Goal: Transaction & Acquisition: Book appointment/travel/reservation

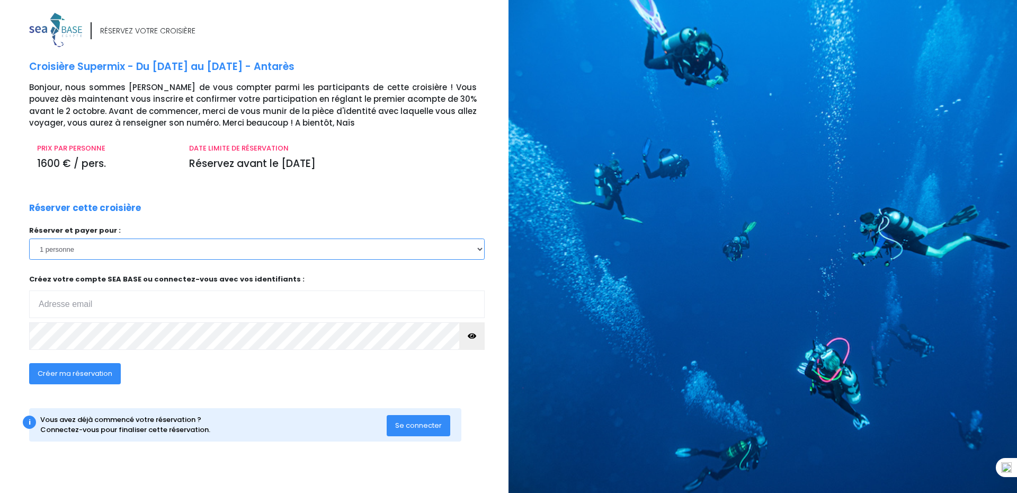
click at [81, 247] on select "1 personne 2 personnes 3 personnes 4 personnes 5 personnes 6 personnes 7 person…" at bounding box center [257, 248] width 456 height 21
click at [479, 250] on select "1 personne 2 personnes 3 personnes 4 personnes 5 personnes 6 personnes 7 person…" at bounding box center [257, 248] width 456 height 21
select select "2"
click at [29, 238] on select "1 personne 2 personnes 3 personnes 4 personnes 5 personnes 6 personnes 7 person…" at bounding box center [257, 248] width 456 height 21
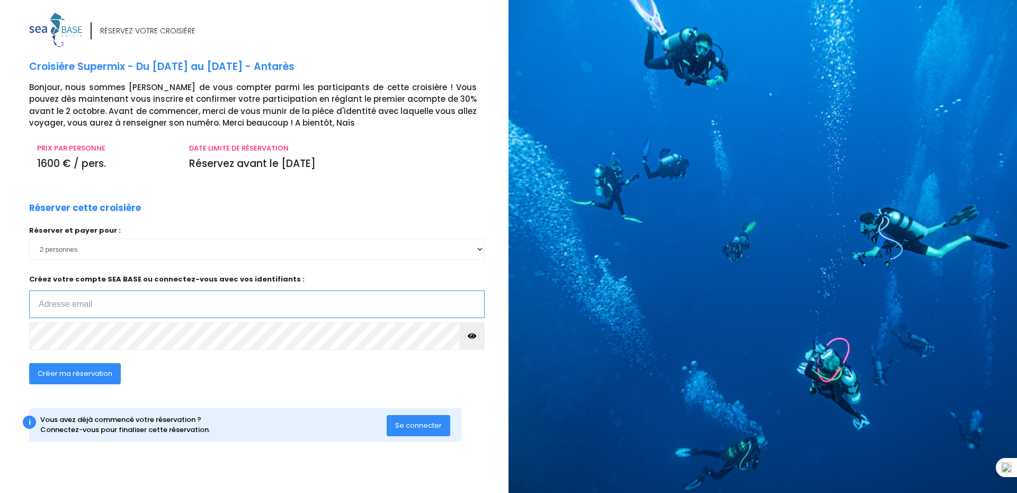
click at [124, 308] on input "email" at bounding box center [257, 304] width 456 height 28
type input "chaouat.gilles@gmail.com"
click at [471, 336] on icon "button" at bounding box center [472, 336] width 8 height 0
click at [90, 372] on span "Créer ma réservation" at bounding box center [75, 373] width 75 height 10
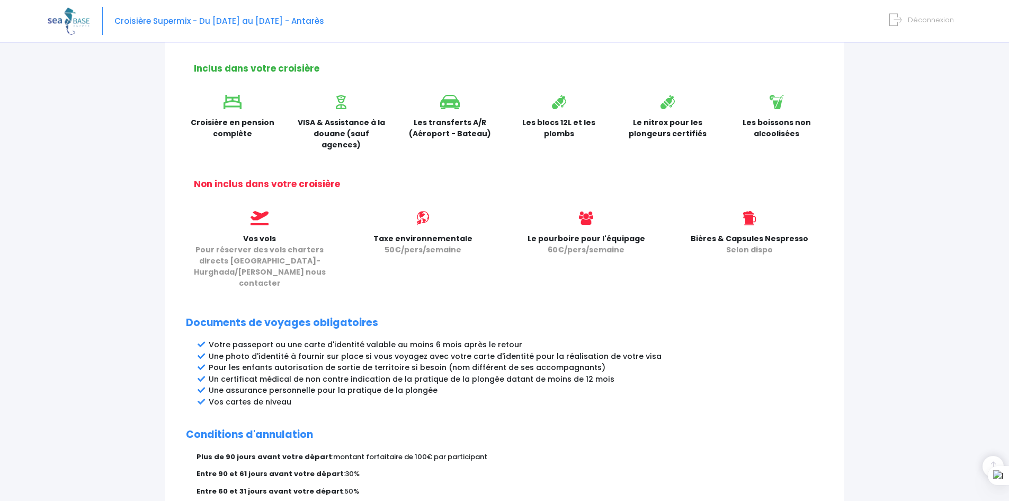
scroll to position [457, 0]
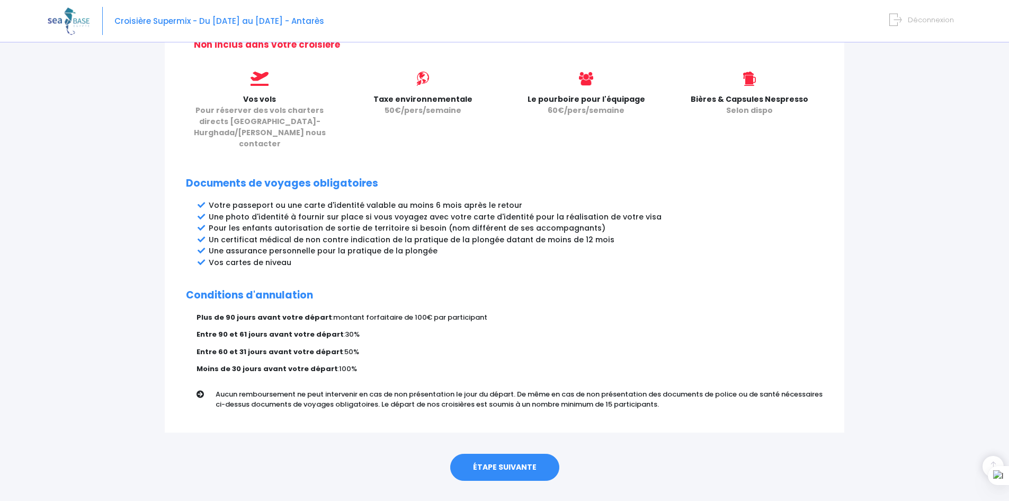
click at [495, 453] on link "ÉTAPE SUIVANTE" at bounding box center [504, 467] width 109 height 28
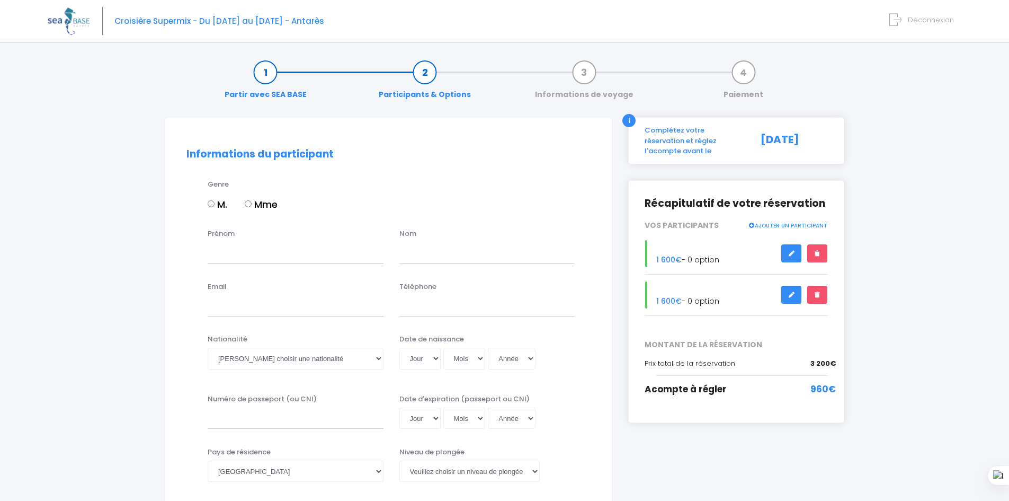
click at [211, 202] on input "M." at bounding box center [211, 203] width 7 height 7
radio input "true"
click at [235, 256] on input "Prénom" at bounding box center [296, 252] width 176 height 21
type input "Gilles"
type input "CHAOUAT"
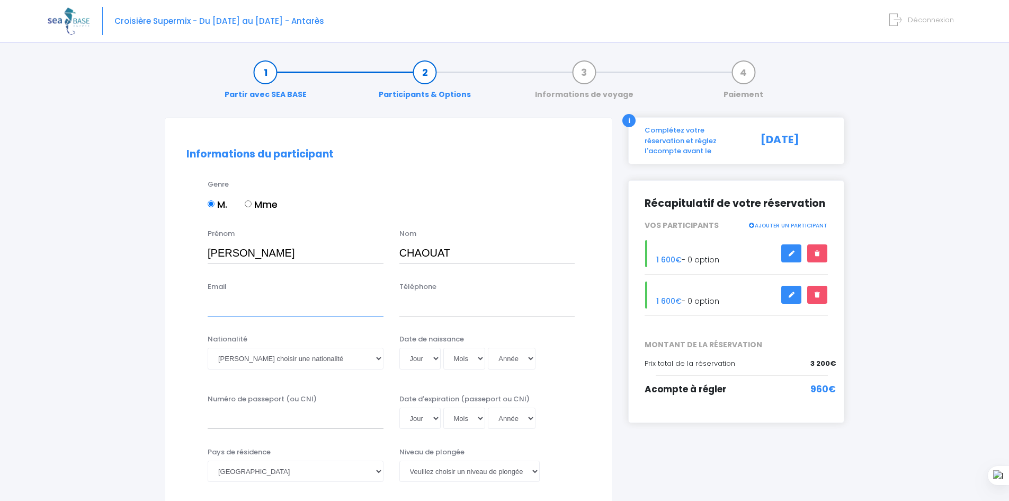
type input "chaouat.gilles@gmail.com"
type input "0609774160"
click at [286, 358] on select "Veuillez choisir une nationalité [DEMOGRAPHIC_DATA] Algerienne Allemande [GEOGR…" at bounding box center [296, 358] width 176 height 21
select select "Française"
click at [208, 348] on select "Veuillez choisir une nationalité [DEMOGRAPHIC_DATA] Algerienne Allemande [GEOGR…" at bounding box center [296, 358] width 176 height 21
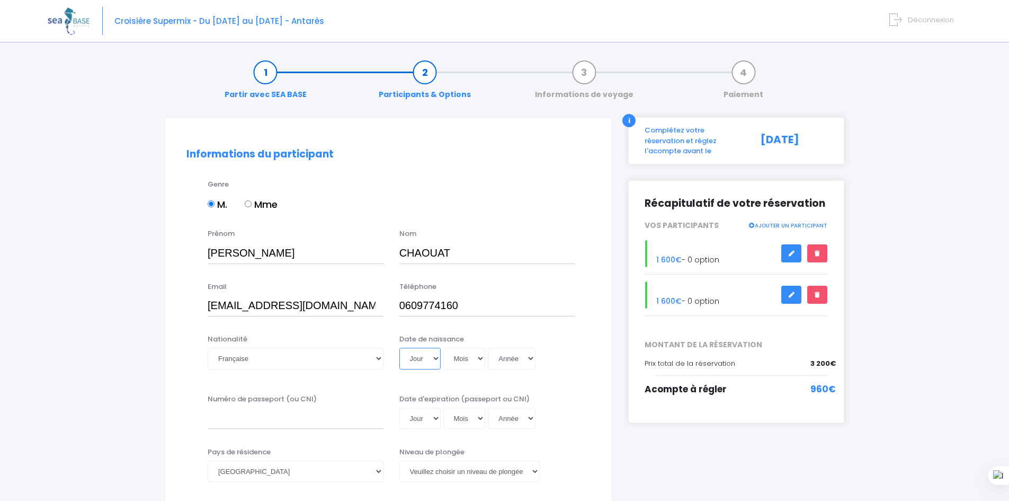
click at [430, 362] on select "Jour 01 02 03 04 05 06 07 08 09 10 11 12 13 14 15 16 17 18 19 20 21 22 23 24 25…" at bounding box center [419, 358] width 41 height 21
select select "17"
click at [399, 348] on select "Jour 01 02 03 04 05 06 07 08 09 10 11 12 13 14 15 16 17 18 19 20 21 22 23 24 25…" at bounding box center [419, 358] width 41 height 21
click at [469, 361] on select "Mois 01 02 03 04 05 06 07 08 09 10 11 12" at bounding box center [464, 358] width 42 height 21
select select "02"
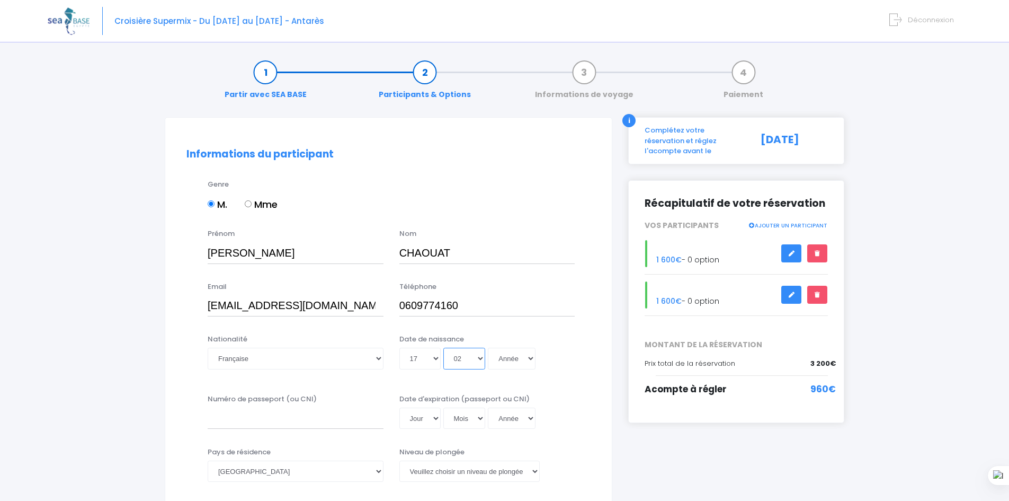
click at [443, 348] on select "Mois 01 02 03 04 05 06 07 08 09 10 11 12" at bounding box center [464, 358] width 42 height 21
click at [515, 362] on select "Année 2045 2044 2043 2042 2041 2040 2039 2038 2037 2036 2035 2034 2033 2032 203…" at bounding box center [512, 358] width 48 height 21
select select "1964"
click at [488, 348] on select "Année 2045 2044 2043 2042 2041 2040 2039 2038 2037 2036 2035 2034 2033 2032 203…" at bounding box center [512, 358] width 48 height 21
type input "1964-02-17"
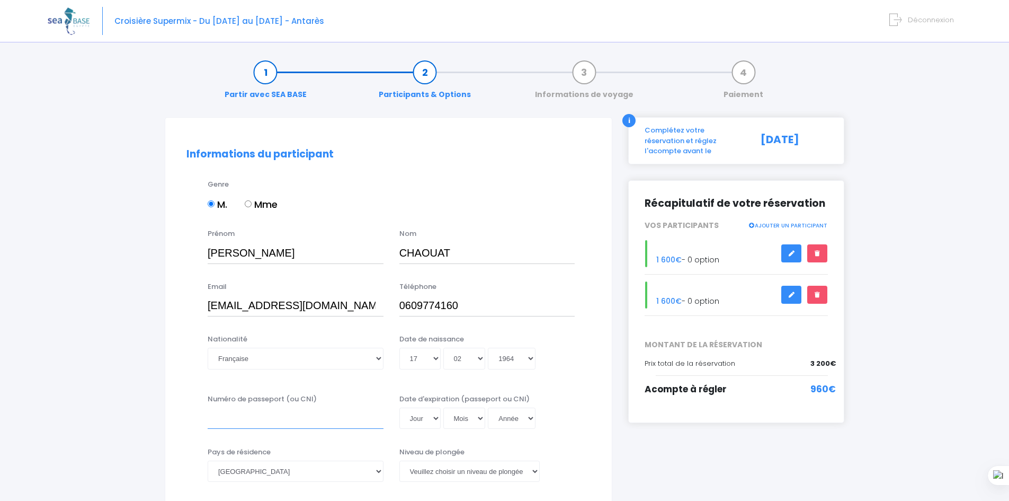
click at [246, 420] on input "Numéro de passeport (ou CNI)" at bounding box center [296, 417] width 176 height 21
type input "24FK75567"
click at [431, 421] on select "Jour 01 02 03 04 05 06 07 08 09 10 11 12 13 14 15 16 17 18 19 20 21 22 23 24 25…" at bounding box center [419, 417] width 41 height 21
select select "06"
click at [399, 407] on select "Jour 01 02 03 04 05 06 07 08 09 10 11 12 13 14 15 16 17 18 19 20 21 22 23 24 25…" at bounding box center [419, 417] width 41 height 21
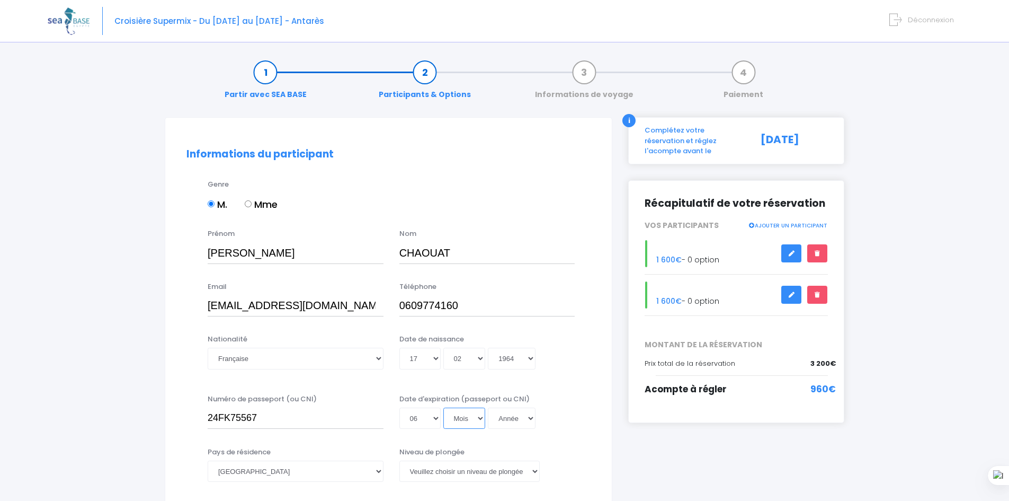
click at [453, 416] on select "Mois 01 02 03 04 05 06 07 08 09 10 11 12" at bounding box center [464, 417] width 42 height 21
select select "08"
click at [443, 407] on select "Mois 01 02 03 04 05 06 07 08 09 10 11 12" at bounding box center [464, 417] width 42 height 21
click at [521, 422] on select "Année 2045 2044 2043 2042 2041 2040 2039 2038 2037 2036 2035 2034 2033 2032 203…" at bounding box center [512, 417] width 48 height 21
select select "2034"
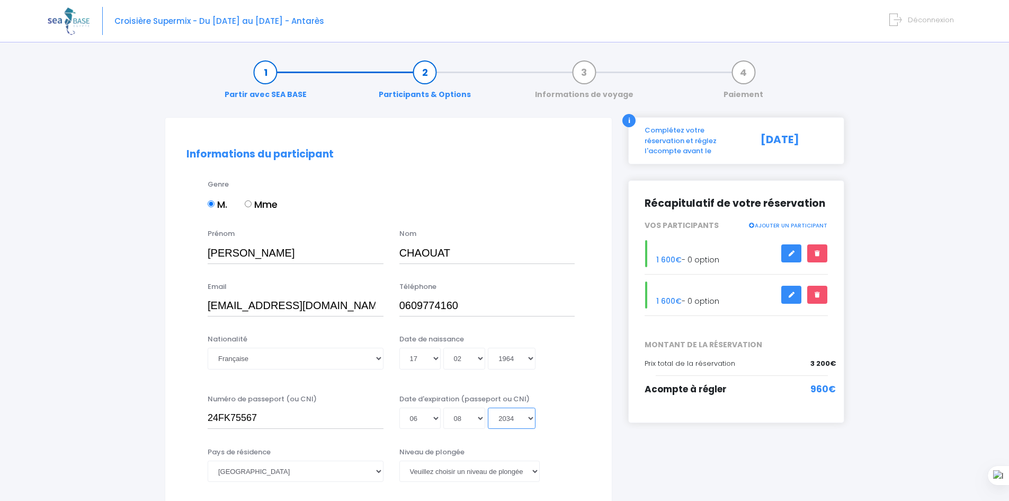
click at [488, 407] on select "Année 2045 2044 2043 2042 2041 2040 2039 2038 2037 2036 2035 2034 2033 2032 203…" at bounding box center [512, 417] width 48 height 21
type input "2034-08-06"
click at [487, 474] on select "Veuillez choisir un niveau de plongée Non plongeur Junior OW diver Adventure OW…" at bounding box center [469, 470] width 140 height 21
select select "N3"
click at [399, 460] on select "Veuillez choisir un niveau de plongée Non plongeur Junior OW diver Adventure OW…" at bounding box center [469, 470] width 140 height 21
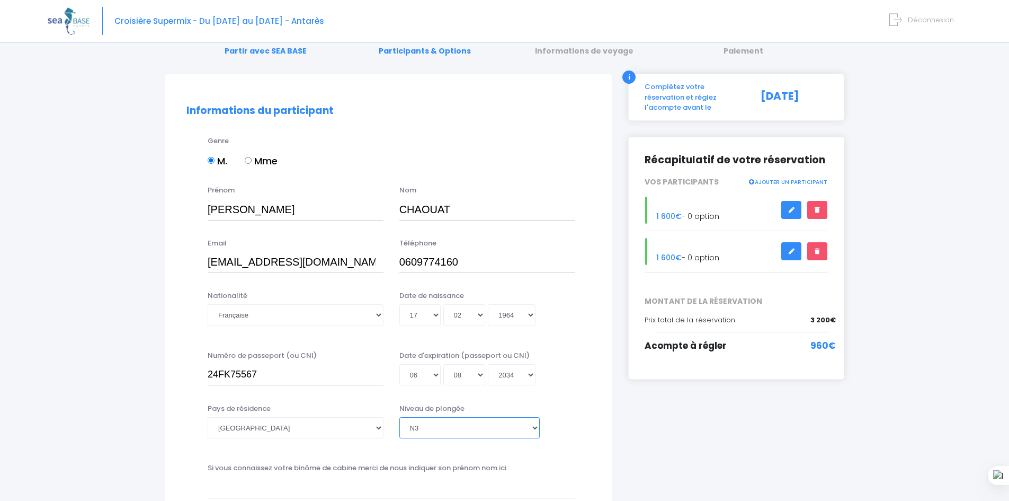
scroll to position [106, 0]
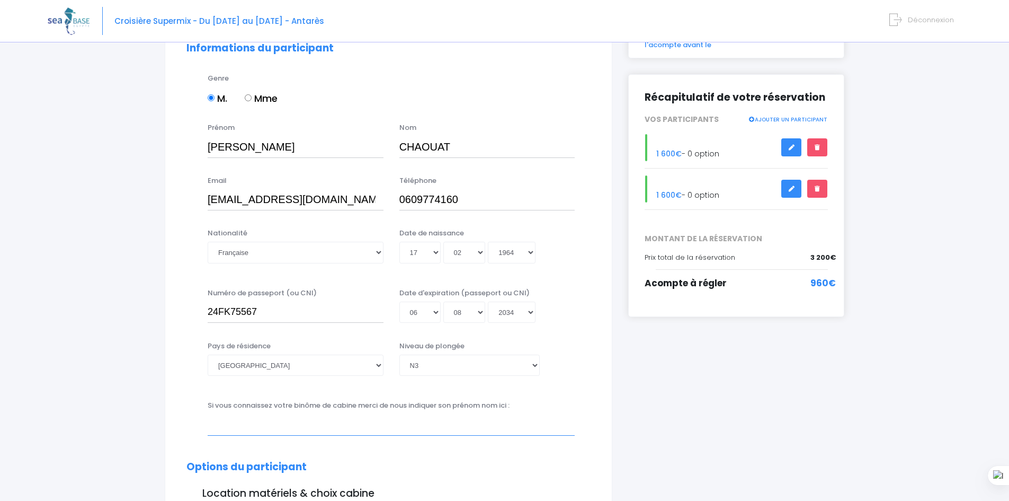
click at [234, 431] on input "text" at bounding box center [391, 424] width 367 height 21
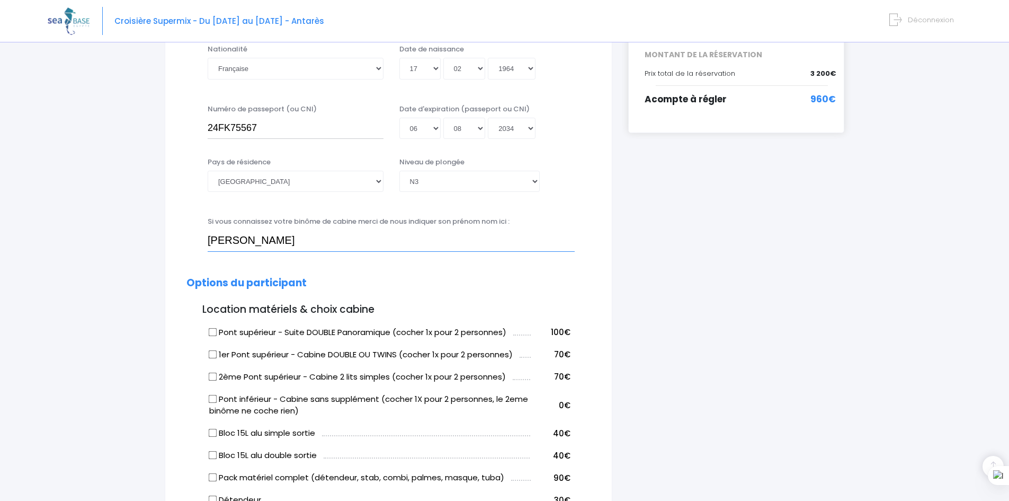
scroll to position [318, 0]
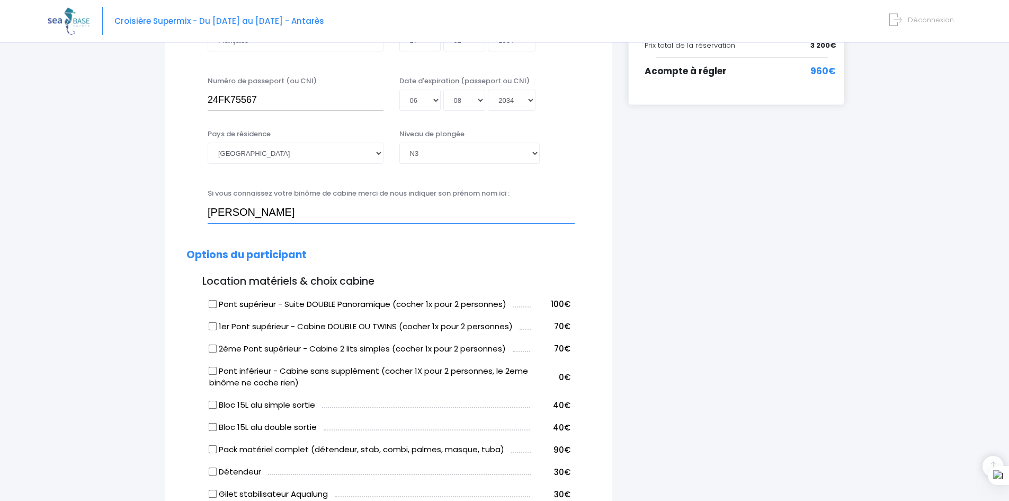
type input "JOELLE BENYOUNES"
click at [211, 306] on input "Pont supérieur - Suite DOUBLE Panoramique (cocher 1x pour 2 personnes)" at bounding box center [213, 303] width 8 height 8
checkbox input "true"
click at [210, 404] on input "Bloc 15L alu simple sortie" at bounding box center [213, 405] width 8 height 8
checkbox input "true"
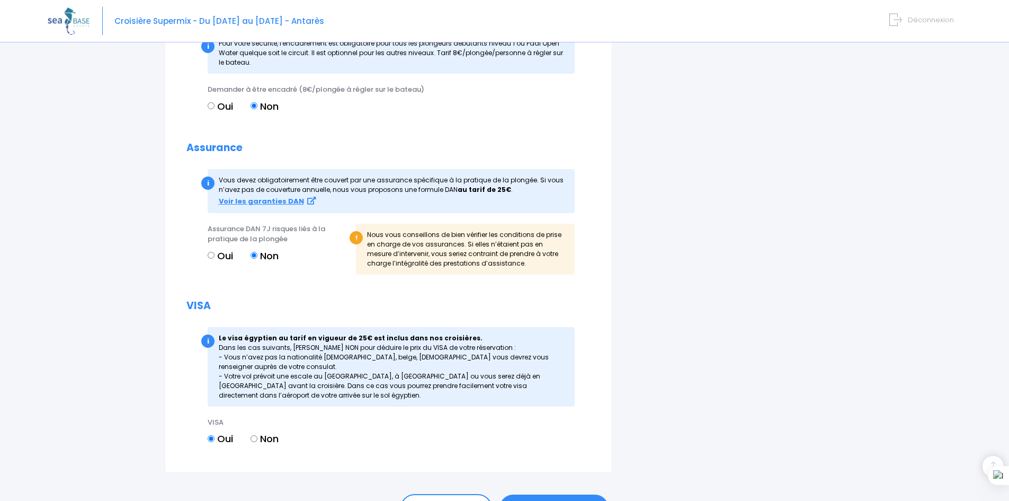
scroll to position [906, 0]
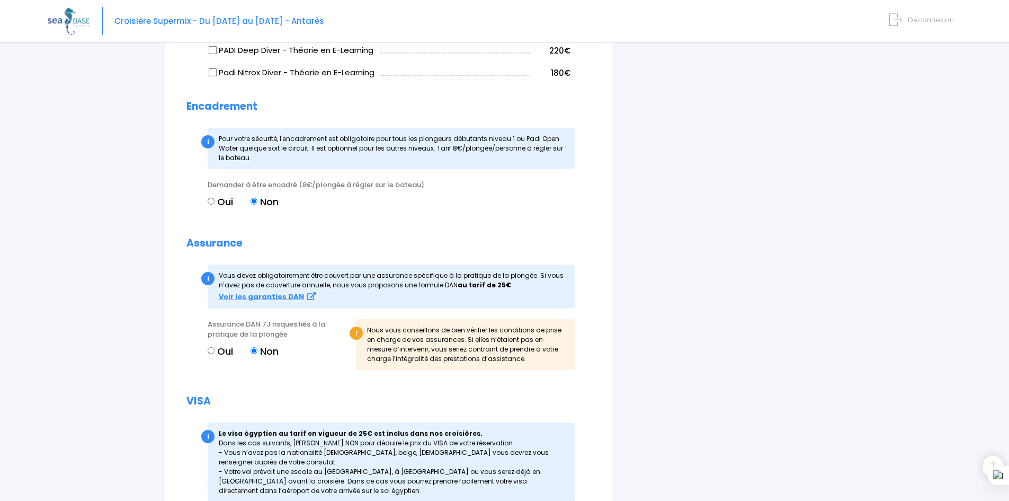
click at [210, 203] on input "Oui" at bounding box center [211, 201] width 7 height 7
radio input "true"
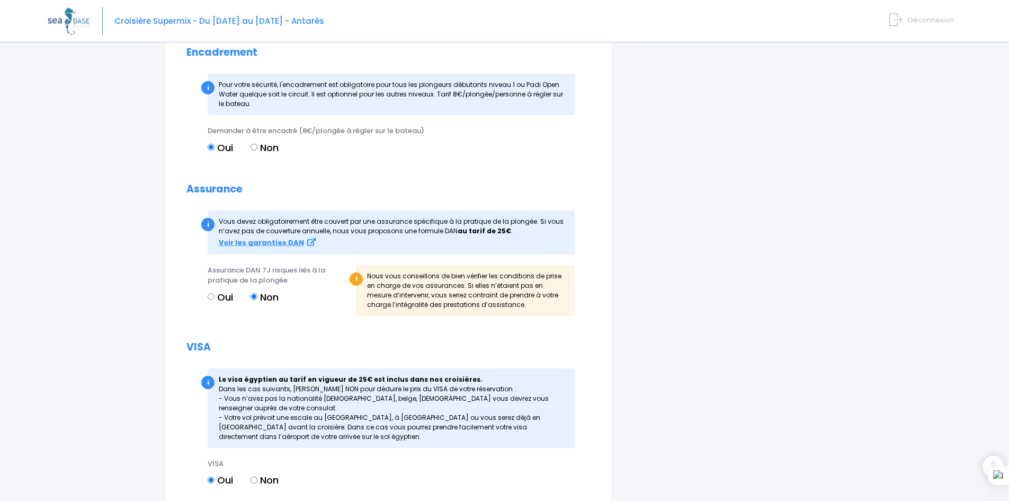
scroll to position [1065, 0]
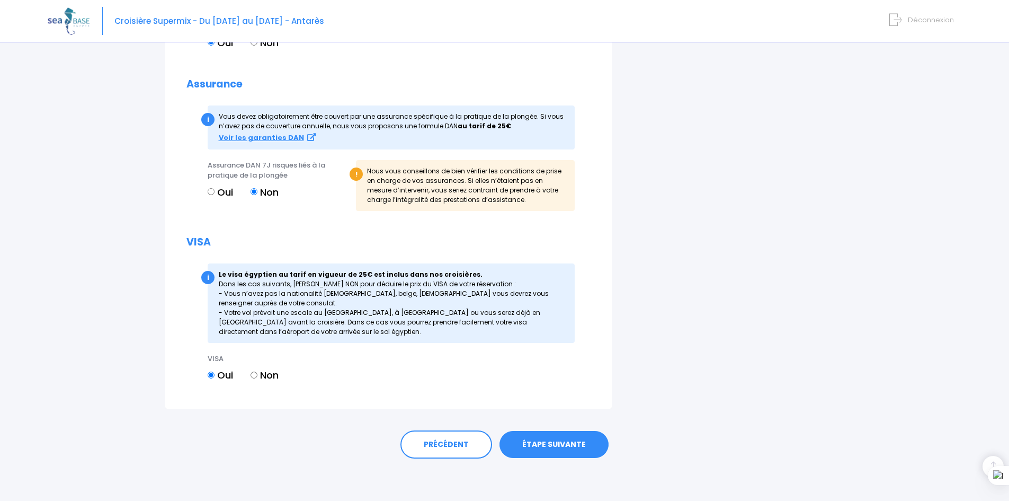
click at [559, 440] on link "ÉTAPE SUIVANTE" at bounding box center [554, 445] width 109 height 28
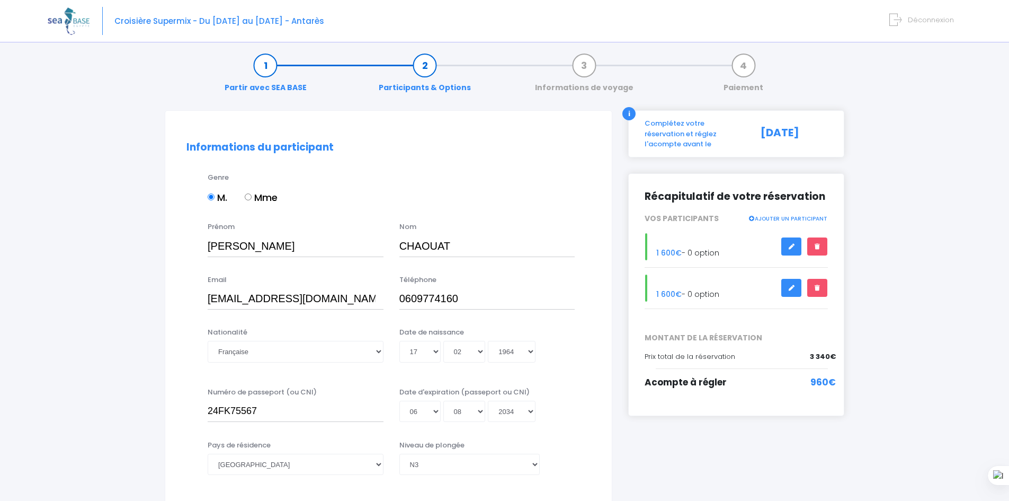
scroll to position [6, 0]
click at [814, 280] on link at bounding box center [817, 289] width 20 height 19
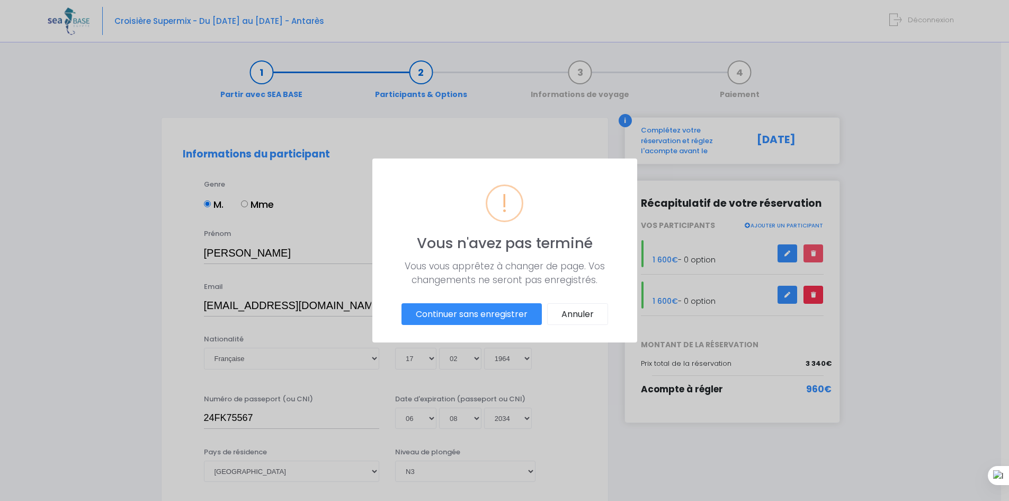
scroll to position [0, 0]
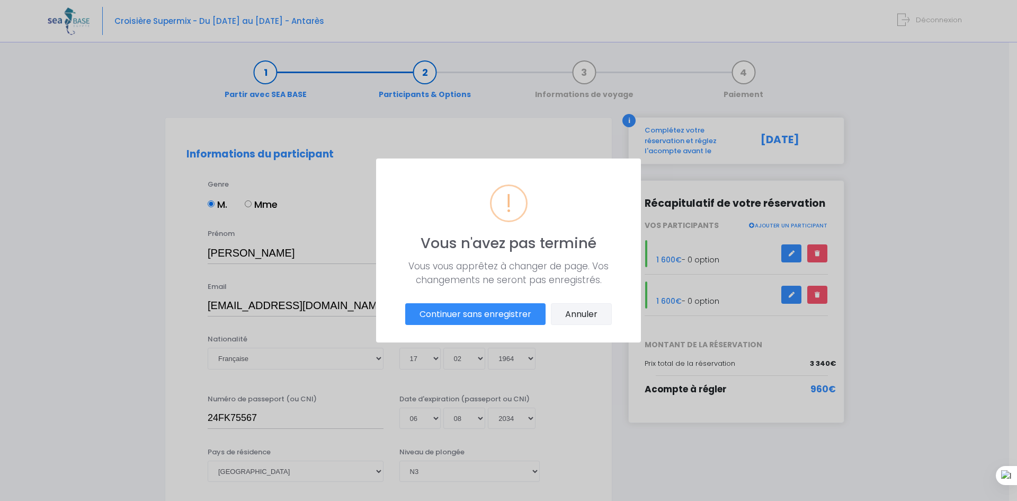
click at [573, 312] on button "Annuler" at bounding box center [581, 314] width 61 height 22
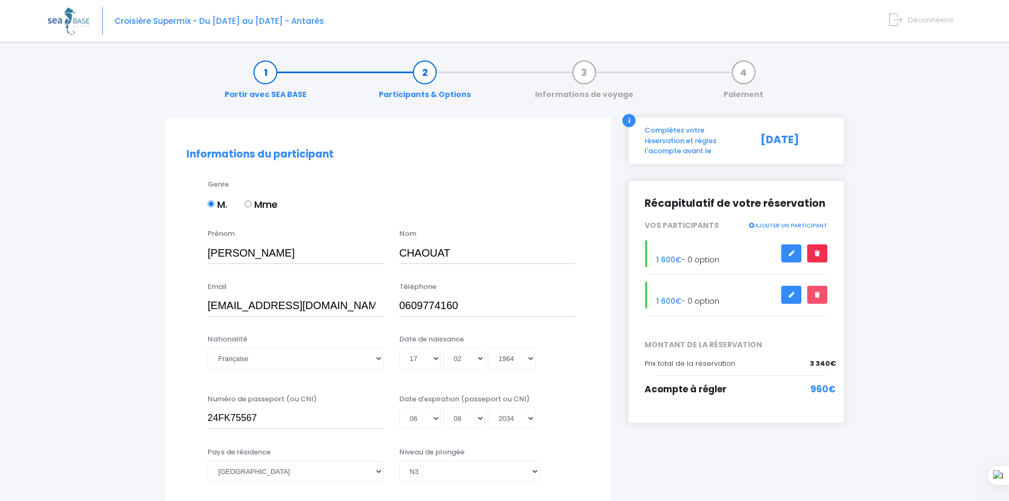
click at [822, 245] on link at bounding box center [817, 253] width 20 height 19
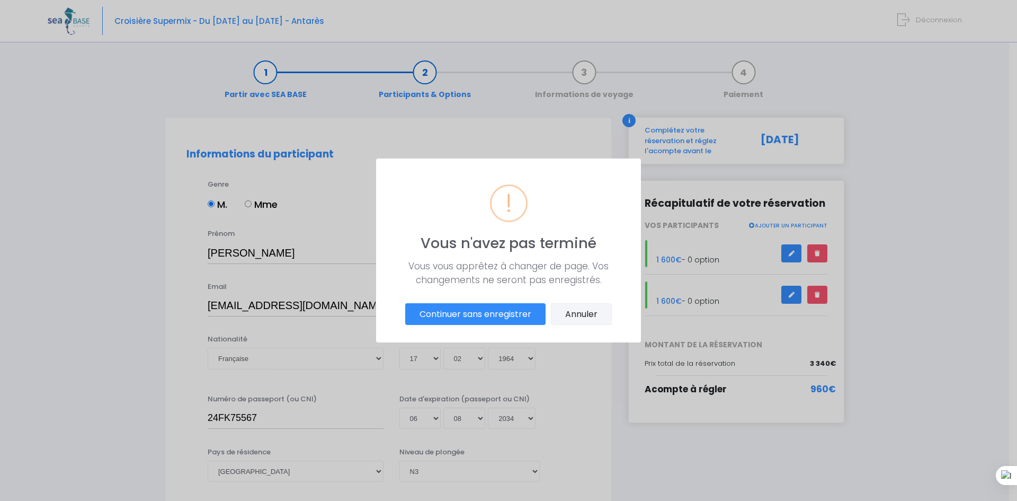
click at [571, 317] on button "Annuler" at bounding box center [581, 314] width 61 height 22
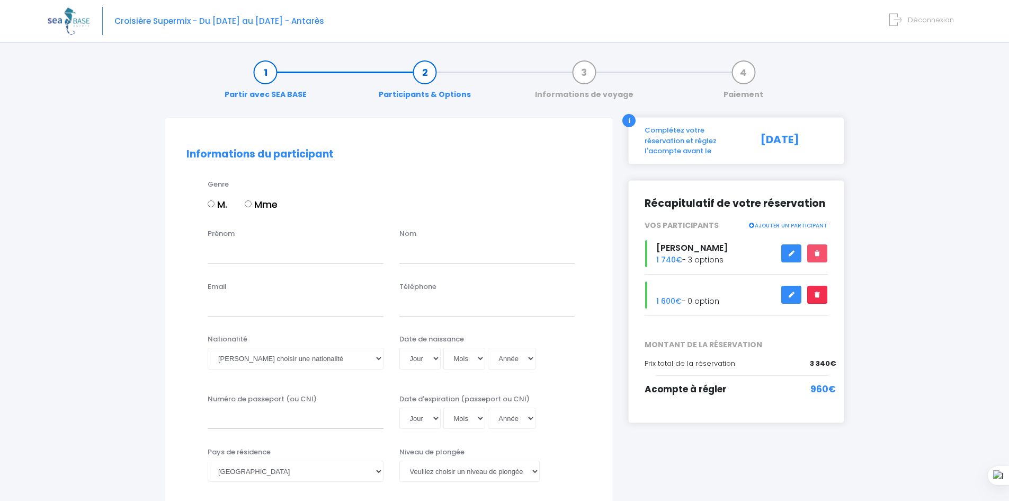
click at [819, 295] on icon at bounding box center [817, 295] width 7 height 0
click at [247, 204] on input "Mme" at bounding box center [248, 203] width 7 height 7
radio input "true"
click at [234, 236] on label "Prénom" at bounding box center [221, 233] width 27 height 11
click at [234, 242] on input "Prénom" at bounding box center [296, 252] width 176 height 21
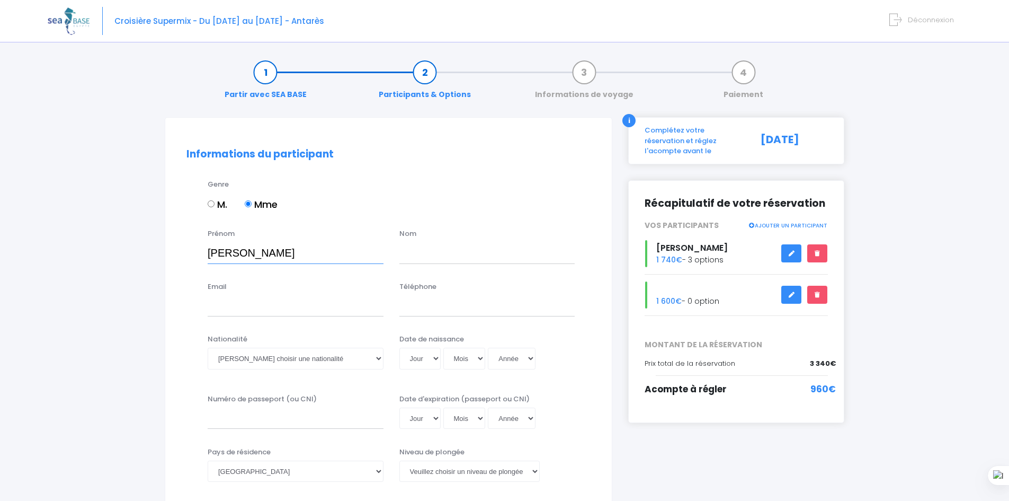
type input "[PERSON_NAME]"
type input "BENYOUNES"
type input "[EMAIL_ADDRESS][DOMAIN_NAME]"
click at [421, 314] on input "Téléphone" at bounding box center [487, 305] width 176 height 21
type input "0"
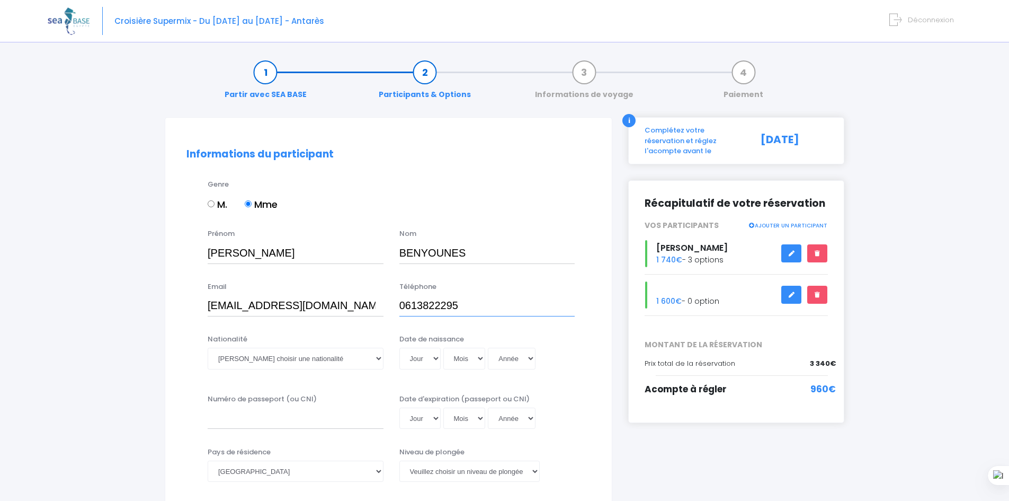
type input "0613822295"
click at [307, 363] on select "Veuillez choisir une nationalité [DEMOGRAPHIC_DATA] Algerienne Allemande [GEOGR…" at bounding box center [296, 358] width 176 height 21
select select "Française"
click at [208, 348] on select "Veuillez choisir une nationalité [DEMOGRAPHIC_DATA] Algerienne Allemande [GEOGR…" at bounding box center [296, 358] width 176 height 21
click at [429, 362] on select "Jour 01 02 03 04 05 06 07 08 09 10 11 12 13 14 15 16 17 18 19 20 21 22 23 24 25…" at bounding box center [419, 358] width 41 height 21
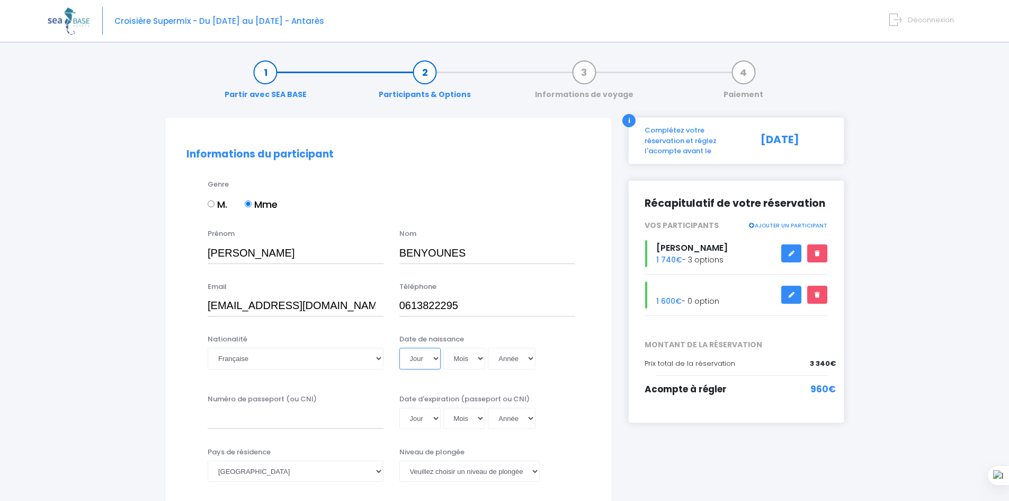
select select "23"
click at [399, 348] on select "Jour 01 02 03 04 05 06 07 08 09 10 11 12 13 14 15 16 17 18 19 20 21 22 23 24 25…" at bounding box center [419, 358] width 41 height 21
click at [458, 354] on select "Mois 01 02 03 04 05 06 07 08 09 10 11 12" at bounding box center [464, 358] width 42 height 21
select select "03"
click at [443, 348] on select "Mois 01 02 03 04 05 06 07 08 09 10 11 12" at bounding box center [464, 358] width 42 height 21
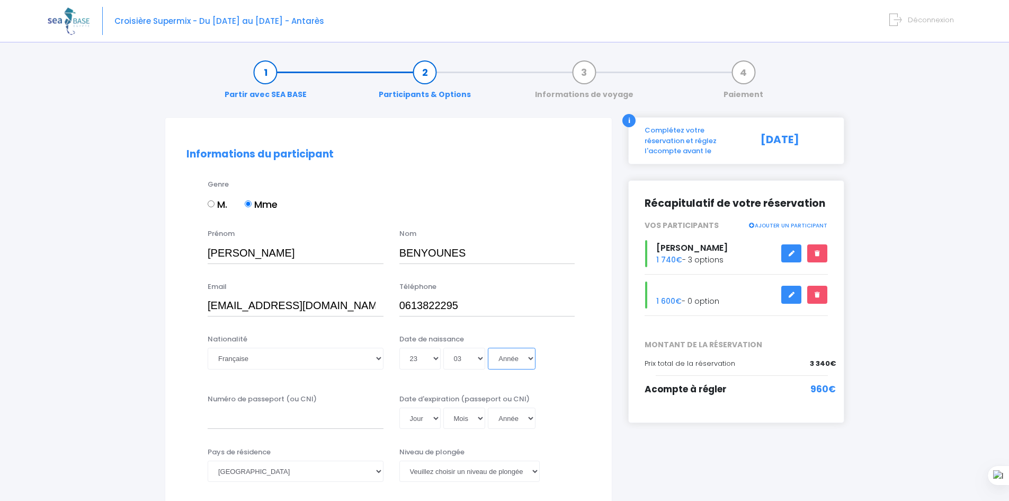
click at [515, 362] on select "Année 2045 2044 2043 2042 2041 2040 2039 2038 2037 2036 2035 2034 2033 2032 203…" at bounding box center [512, 358] width 48 height 21
select select "1963"
click at [488, 348] on select "Année 2045 2044 2043 2042 2041 2040 2039 2038 2037 2036 2035 2034 2033 2032 203…" at bounding box center [512, 358] width 48 height 21
type input "1963-03-23"
click at [233, 424] on input "Numéro de passeport (ou CNI)" at bounding box center [296, 417] width 176 height 21
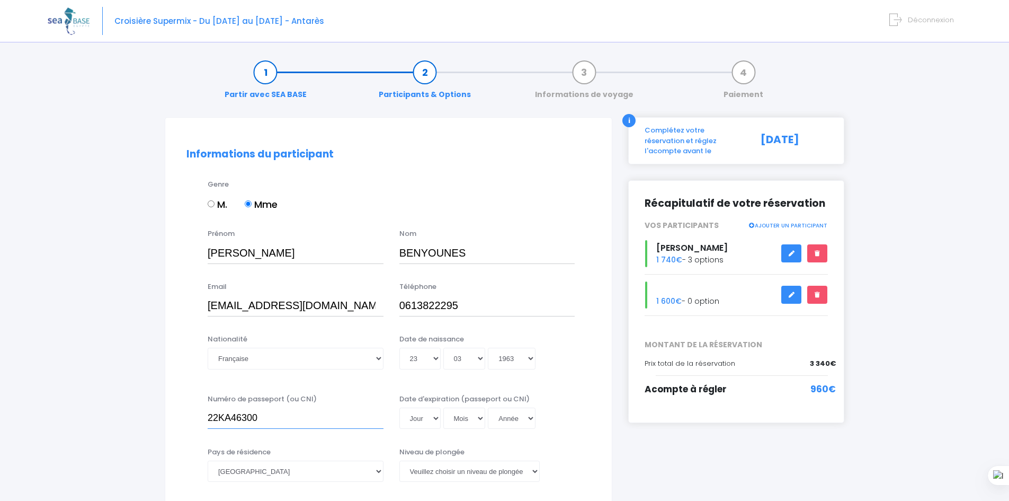
type input "22KA46300"
click at [425, 417] on select "Jour 01 02 03 04 05 06 07 08 09 10 11 12 13 14 15 16 17 18 19 20 21 22 23 24 25…" at bounding box center [419, 417] width 41 height 21
select select "19"
click at [399, 407] on select "Jour 01 02 03 04 05 06 07 08 09 10 11 12 13 14 15 16 17 18 19 20 21 22 23 24 25…" at bounding box center [419, 417] width 41 height 21
click at [473, 419] on select "Mois 01 02 03 04 05 06 07 08 09 10 11 12" at bounding box center [464, 417] width 42 height 21
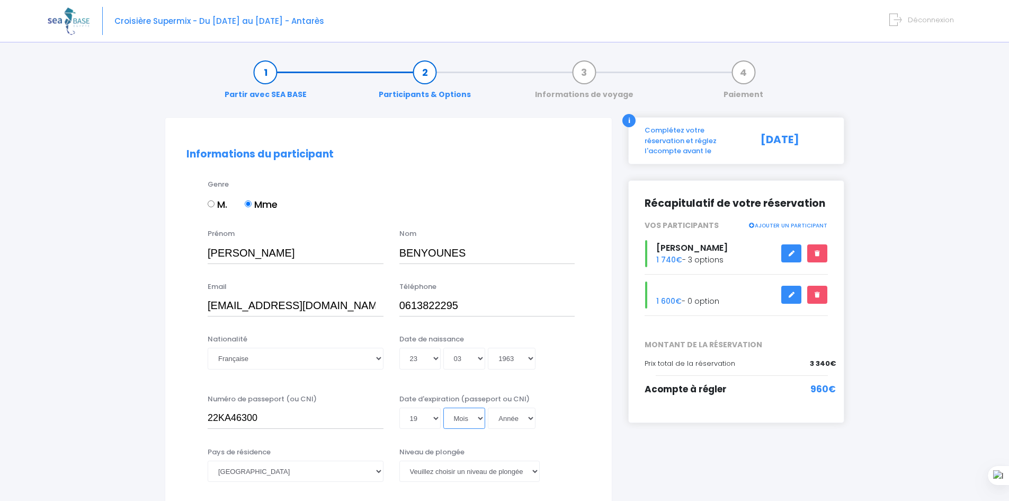
select select "12"
click at [443, 407] on select "Mois 01 02 03 04 05 06 07 08 09 10 11 12" at bounding box center [464, 417] width 42 height 21
click at [511, 420] on select "Année 2045 2044 2043 2042 2041 2040 2039 2038 2037 2036 2035 2034 2033 2032 203…" at bounding box center [512, 417] width 48 height 21
select select "2032"
click at [488, 407] on select "Année 2045 2044 2043 2042 2041 2040 2039 2038 2037 2036 2035 2034 2033 2032 203…" at bounding box center [512, 417] width 48 height 21
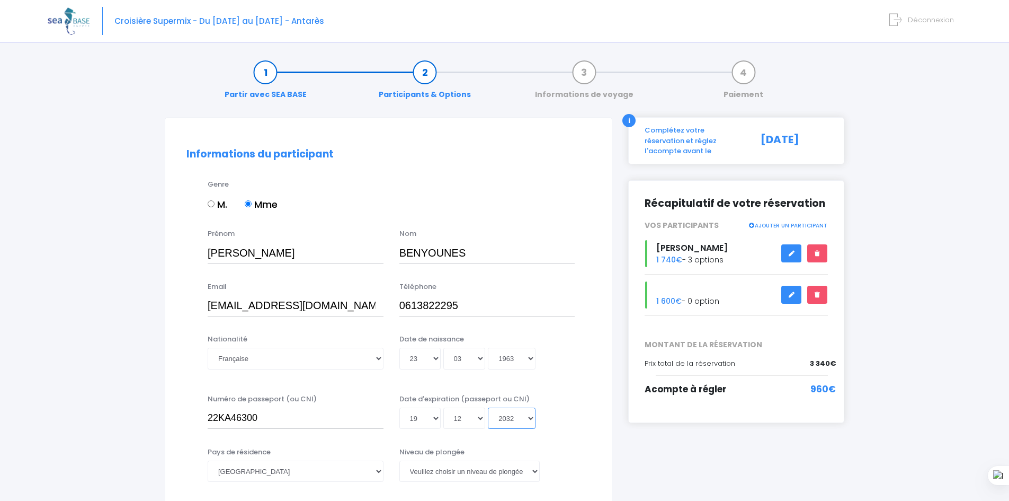
type input "2032-12-19"
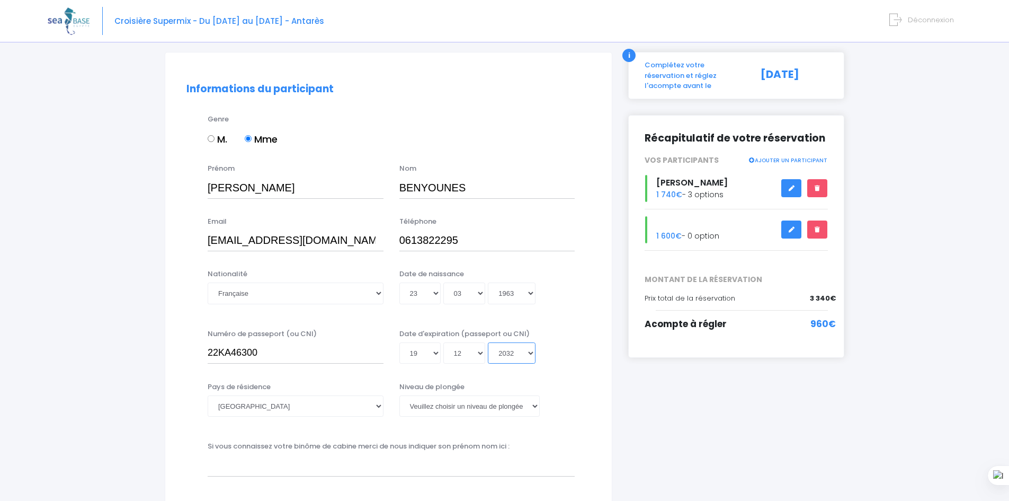
scroll to position [106, 0]
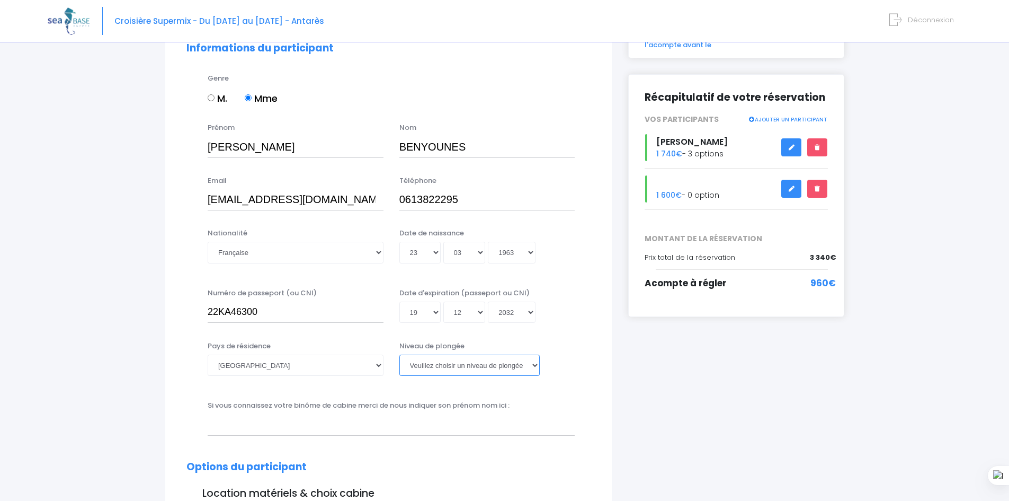
click at [453, 368] on select "Veuillez choisir un niveau de plongée Non plongeur Junior OW diver Adventure OW…" at bounding box center [469, 364] width 140 height 21
select select "N3"
click at [399, 354] on select "Veuillez choisir un niveau de plongée Non plongeur Junior OW diver Adventure OW…" at bounding box center [469, 364] width 140 height 21
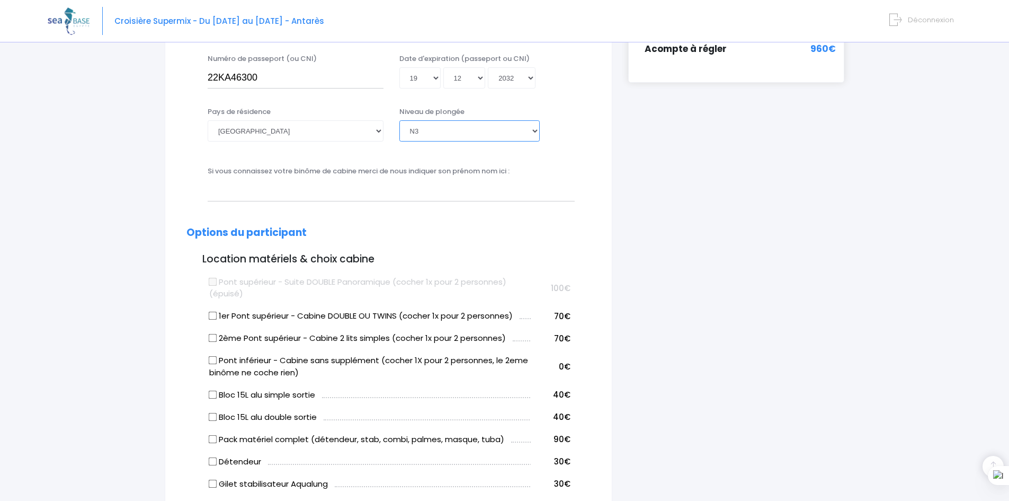
scroll to position [371, 0]
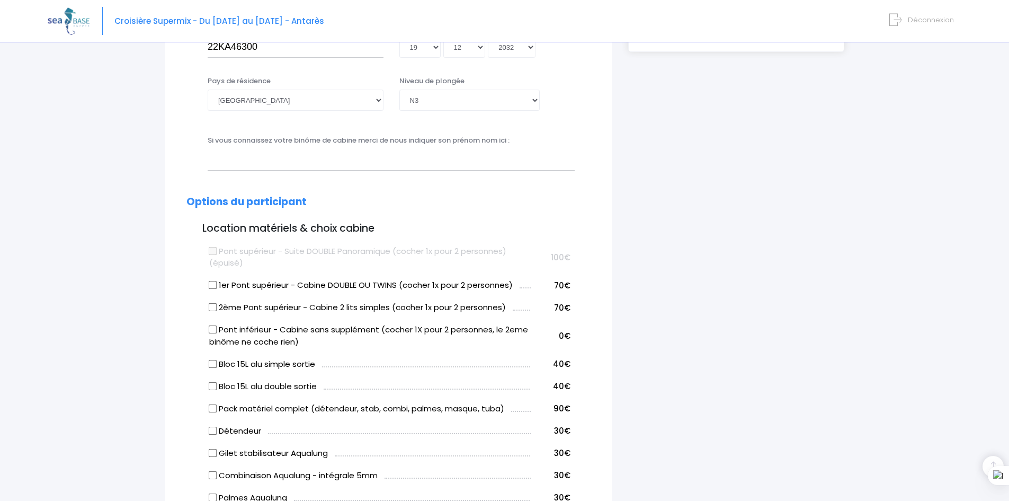
click at [214, 365] on input "Bloc 15L alu simple sortie" at bounding box center [213, 363] width 8 height 8
checkbox input "true"
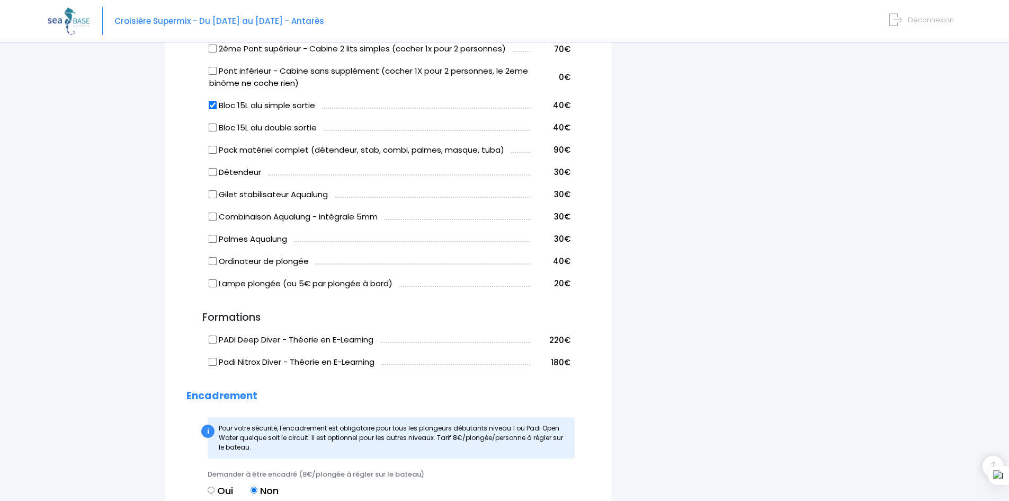
scroll to position [689, 0]
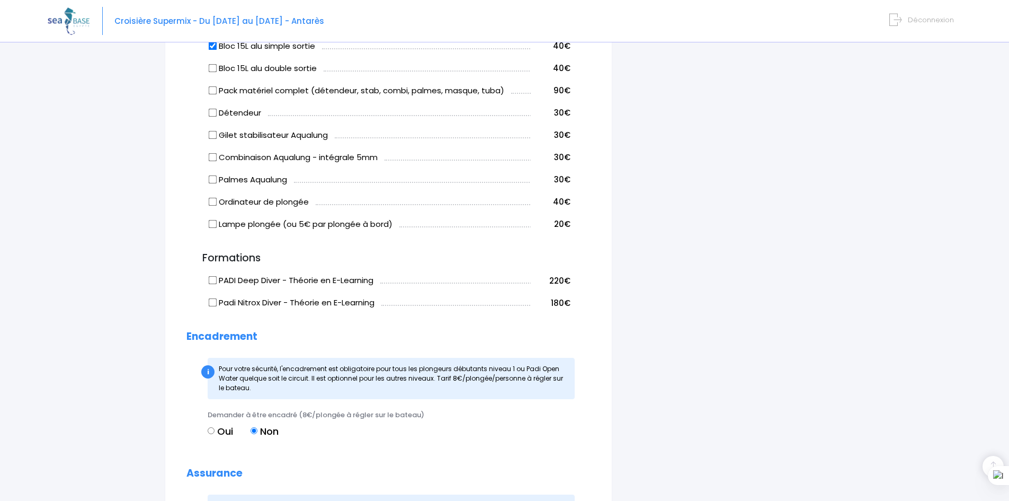
click at [224, 430] on label "Oui" at bounding box center [220, 431] width 25 height 14
click at [215, 430] on input "Oui" at bounding box center [211, 430] width 7 height 7
radio input "true"
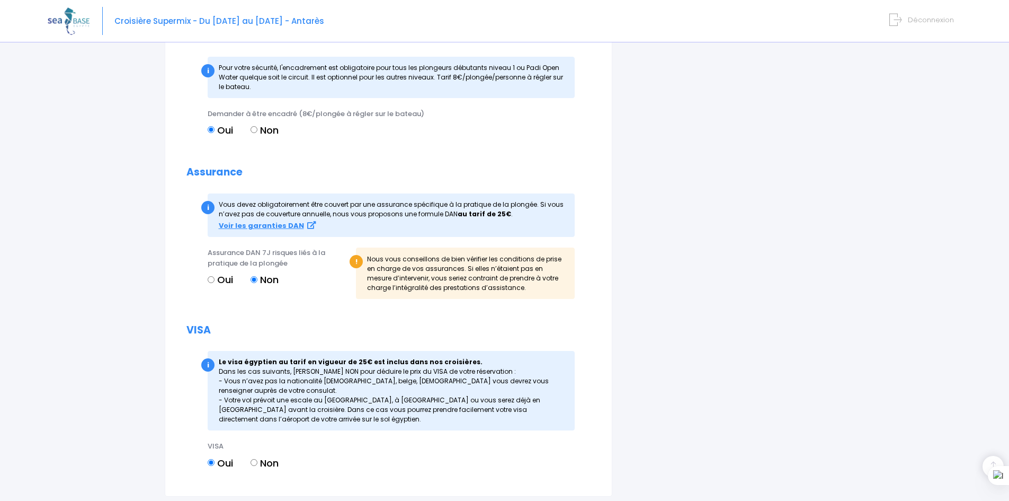
scroll to position [1007, 0]
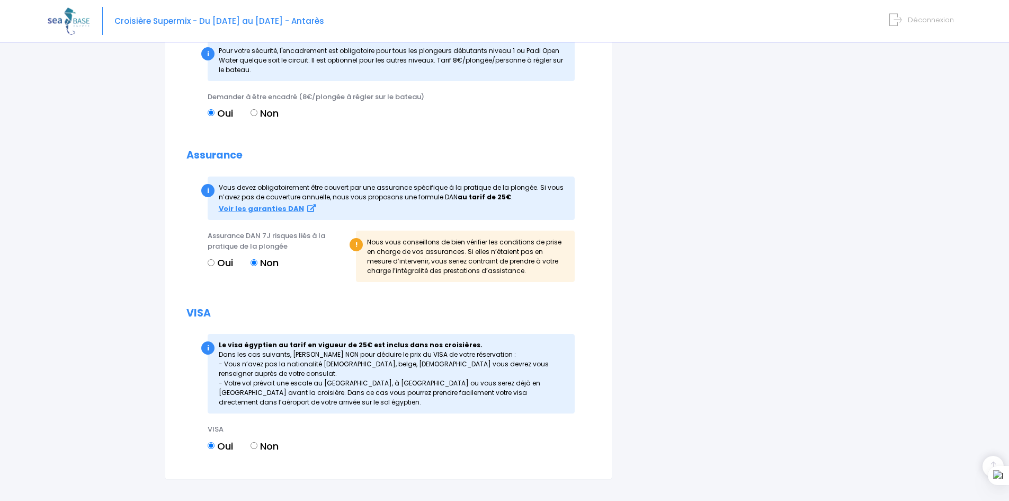
click at [253, 448] on input "Non" at bounding box center [254, 445] width 7 height 7
radio input "true"
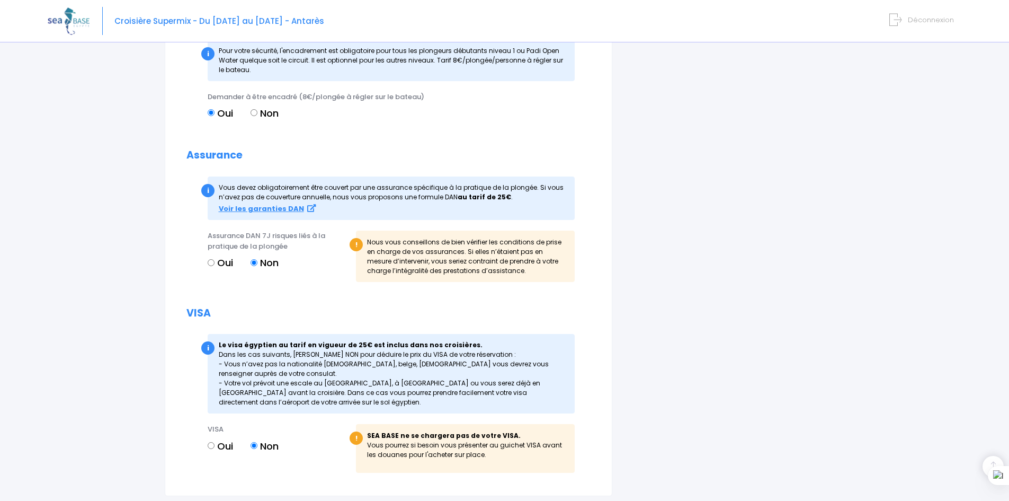
click at [226, 449] on label "Oui" at bounding box center [220, 446] width 25 height 14
click at [215, 449] on input "Oui" at bounding box center [211, 445] width 7 height 7
radio input "true"
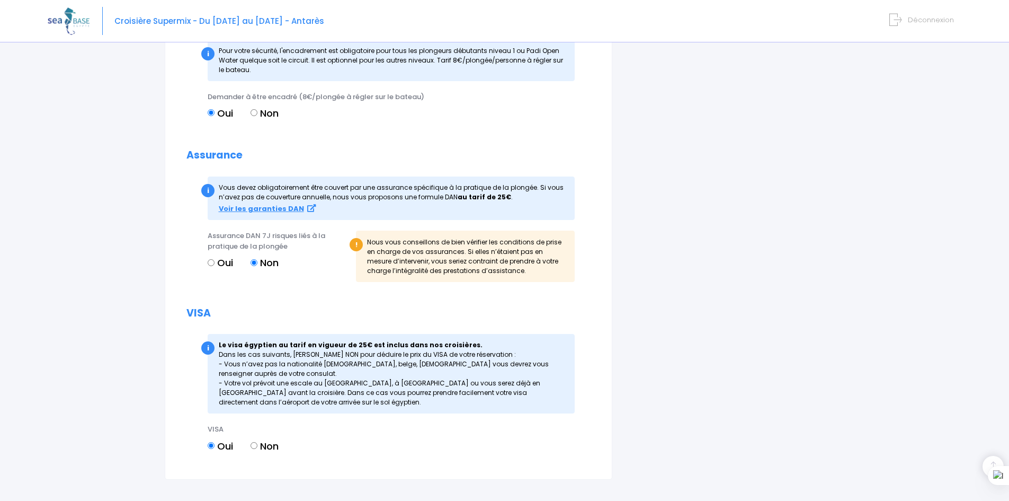
scroll to position [1078, 0]
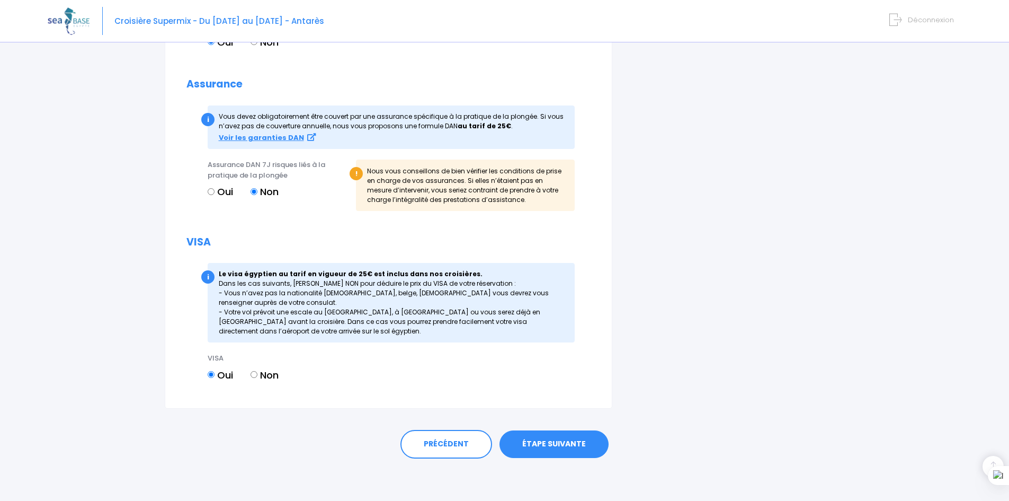
click at [562, 448] on link "ÉTAPE SUIVANTE" at bounding box center [554, 444] width 109 height 28
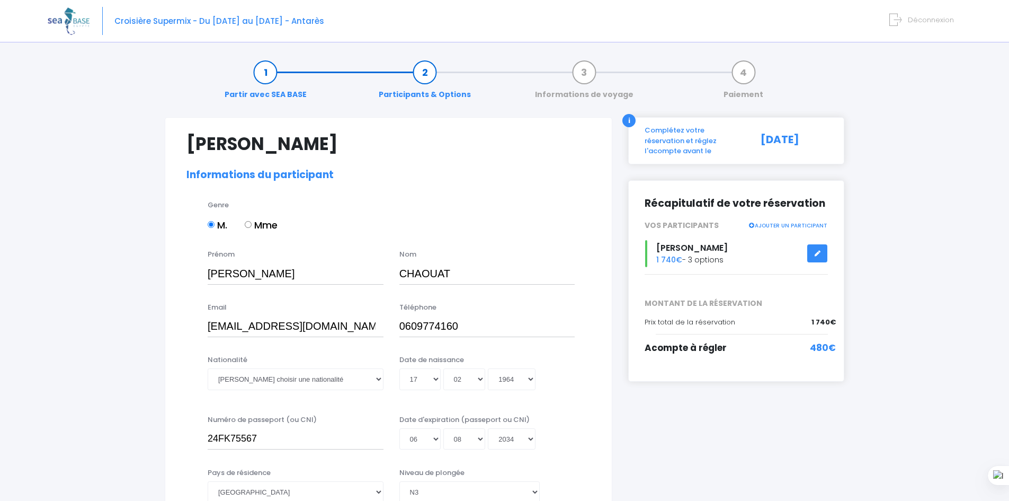
select select "N3"
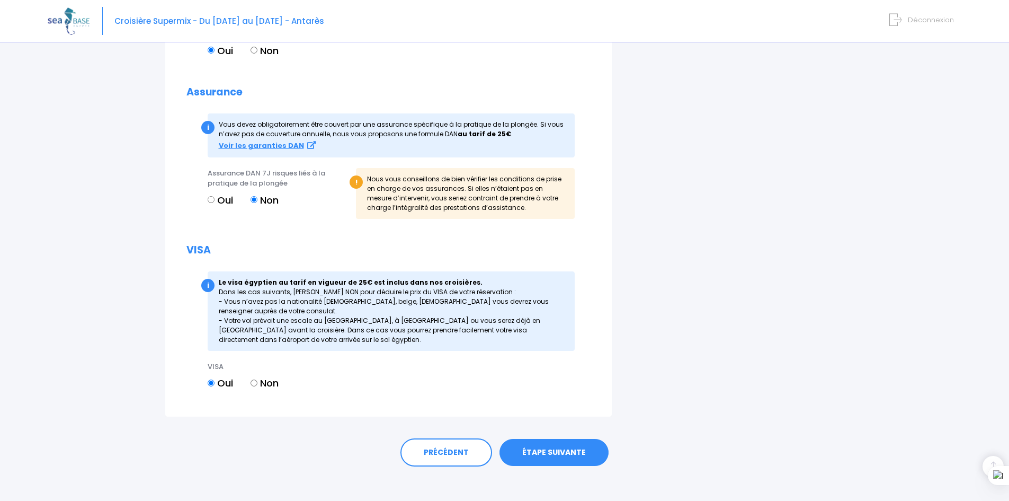
scroll to position [1086, 0]
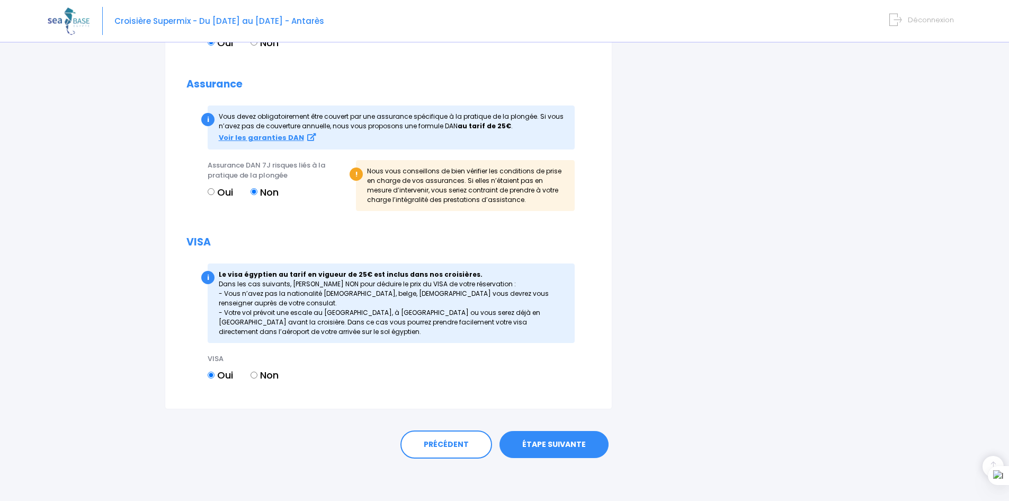
click at [554, 451] on link "ÉTAPE SUIVANTE" at bounding box center [554, 445] width 109 height 28
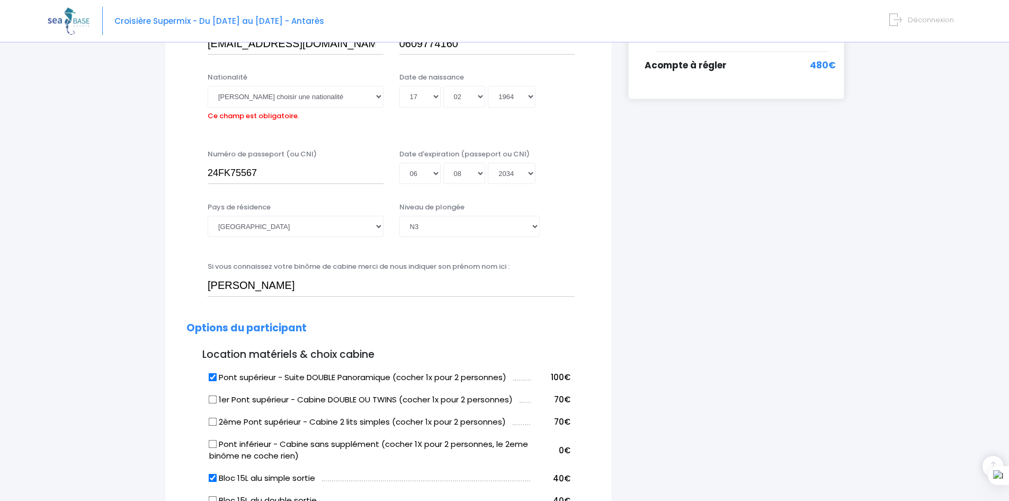
scroll to position [262, 0]
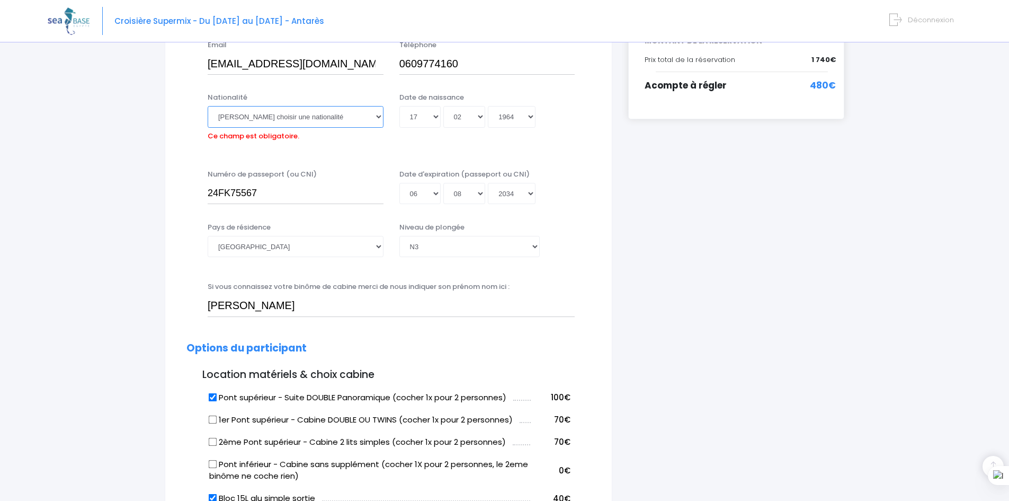
click at [356, 123] on select "Veuillez choisir une nationalité [DEMOGRAPHIC_DATA] Algerienne Allemande [GEOGR…" at bounding box center [296, 116] width 176 height 21
select select "Française"
click at [208, 106] on select "Veuillez choisir une nationalité [DEMOGRAPHIC_DATA] Algerienne Allemande [GEOGR…" at bounding box center [296, 116] width 176 height 21
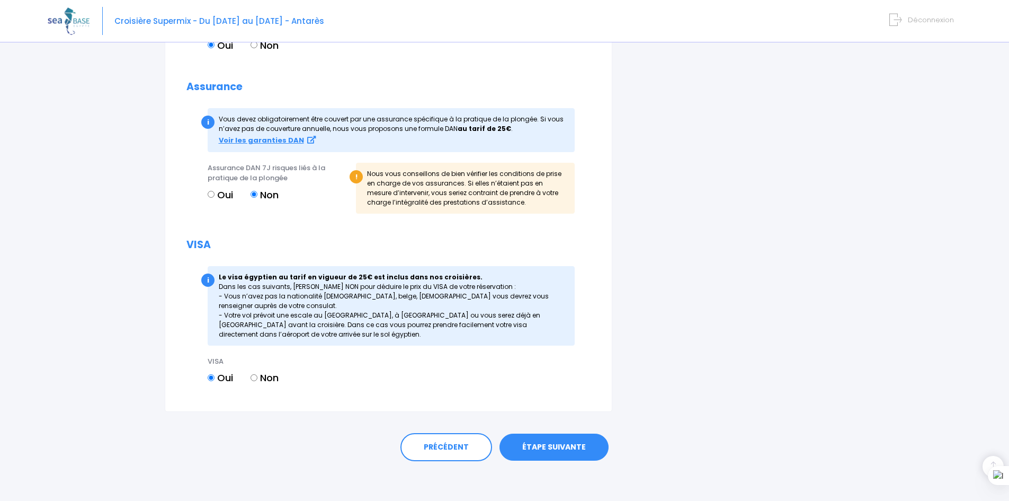
scroll to position [1086, 0]
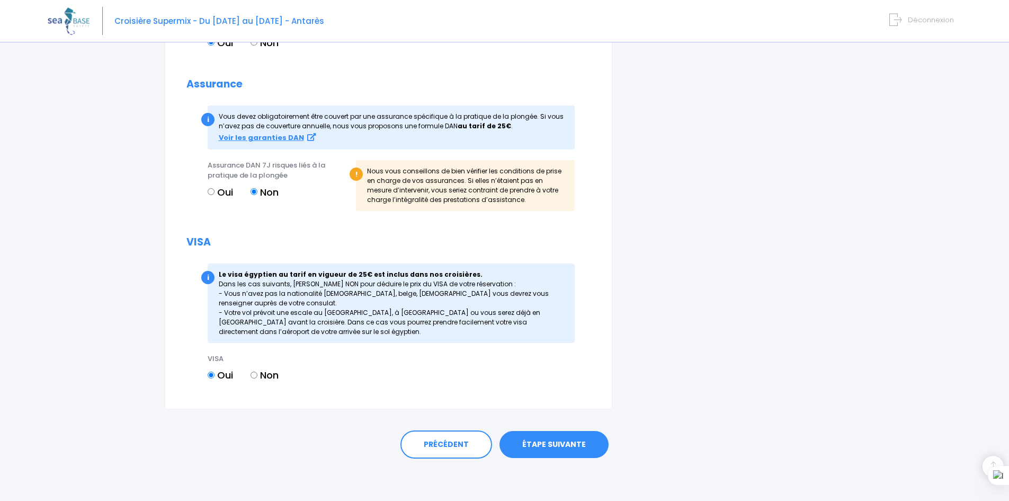
click at [576, 438] on link "ÉTAPE SUIVANTE" at bounding box center [554, 445] width 109 height 28
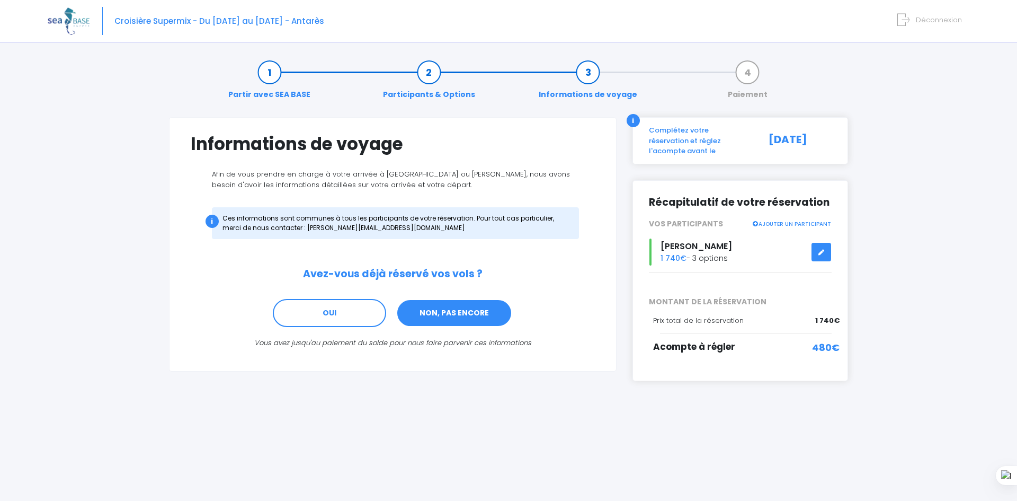
click at [443, 316] on link "NON, PAS ENCORE" at bounding box center [454, 313] width 116 height 29
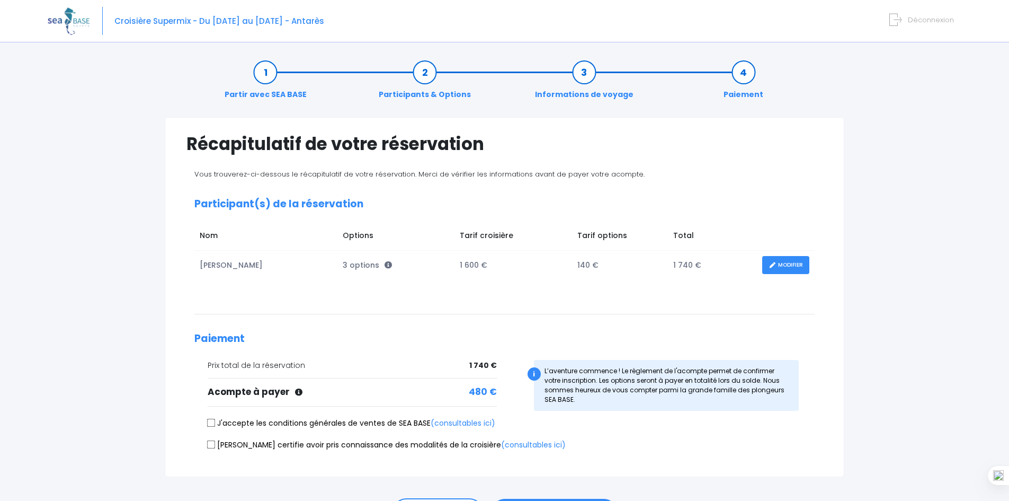
click at [211, 424] on input "J'accepte les conditions générales de ventes de SEA BASE (consultables ici)" at bounding box center [211, 423] width 8 height 8
checkbox input "true"
click at [211, 446] on input "[PERSON_NAME] certifie avoir pris connaissance des modalités de la croisière (c…" at bounding box center [211, 444] width 8 height 8
checkbox input "true"
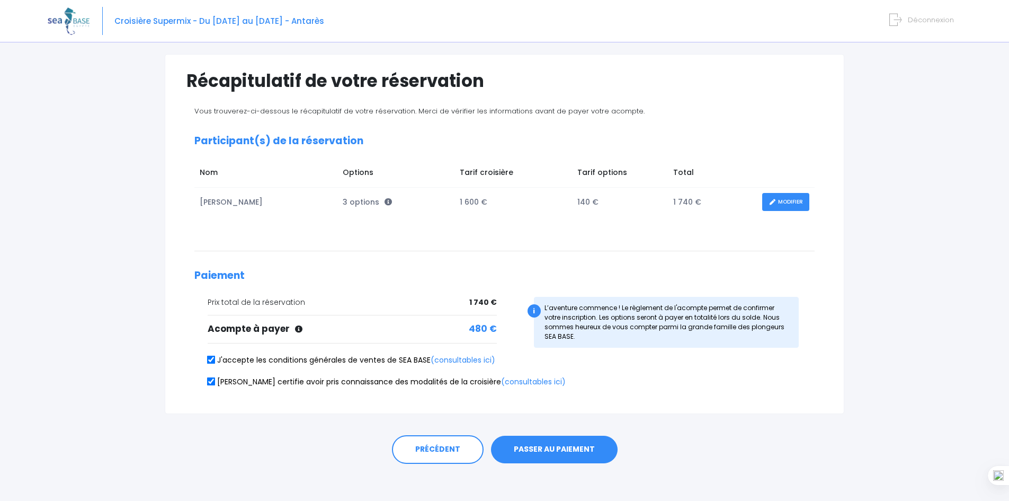
scroll to position [68, 0]
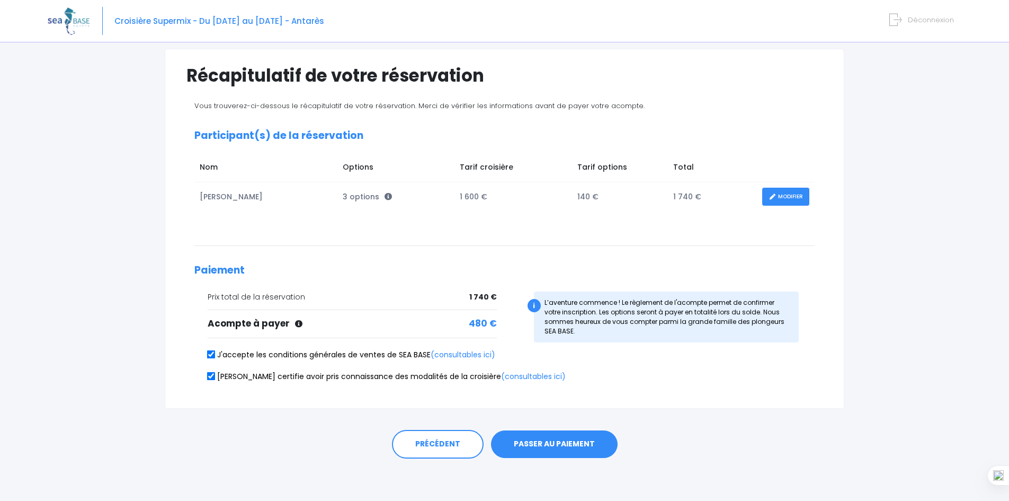
click at [551, 448] on button "PASSER AU PAIEMENT" at bounding box center [554, 444] width 127 height 28
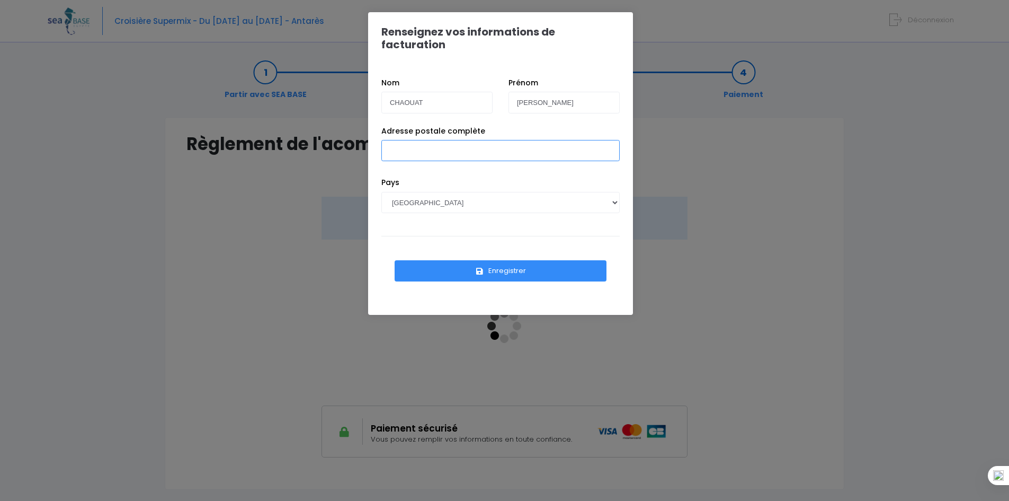
click at [414, 145] on input "Adresse postale complète" at bounding box center [500, 150] width 238 height 21
click at [466, 140] on input "3 allée [PERSON_NAME]" at bounding box center [500, 150] width 238 height 21
click at [572, 140] on input "3 Allée Vigée Lebrun, 77330 Ozoir-la-Ferrière, France" at bounding box center [500, 150] width 238 height 21
type input "[STREET_ADDRESS][PERSON_NAME]"
click at [507, 260] on button "Enregistrer" at bounding box center [501, 270] width 212 height 21
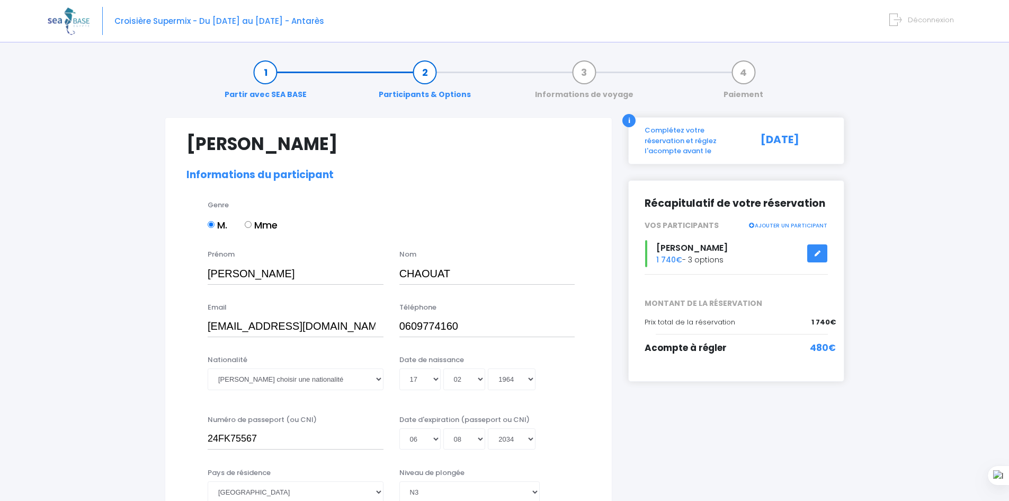
select select "N3"
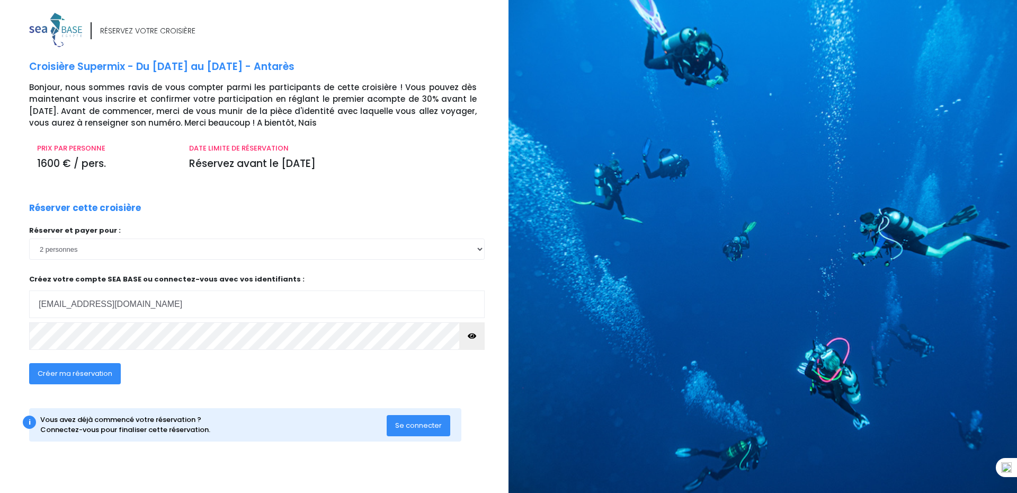
select select "2"
click at [465, 334] on button "button" at bounding box center [471, 336] width 25 height 28
click at [0, 313] on div "RÉSERVEZ VOTRE CROISIÈRE Croisière Supermix - Du [DATE] au [DATE] - [PERSON_NAM…" at bounding box center [250, 250] width 517 height 475
click at [84, 370] on span "Créer ma réservation" at bounding box center [75, 373] width 75 height 10
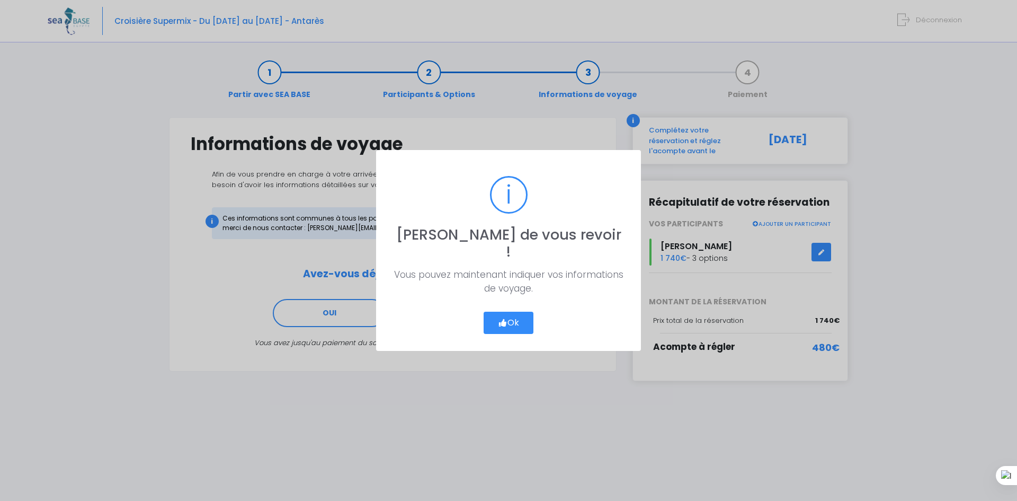
click at [501, 323] on icon "button" at bounding box center [503, 323] width 10 height 0
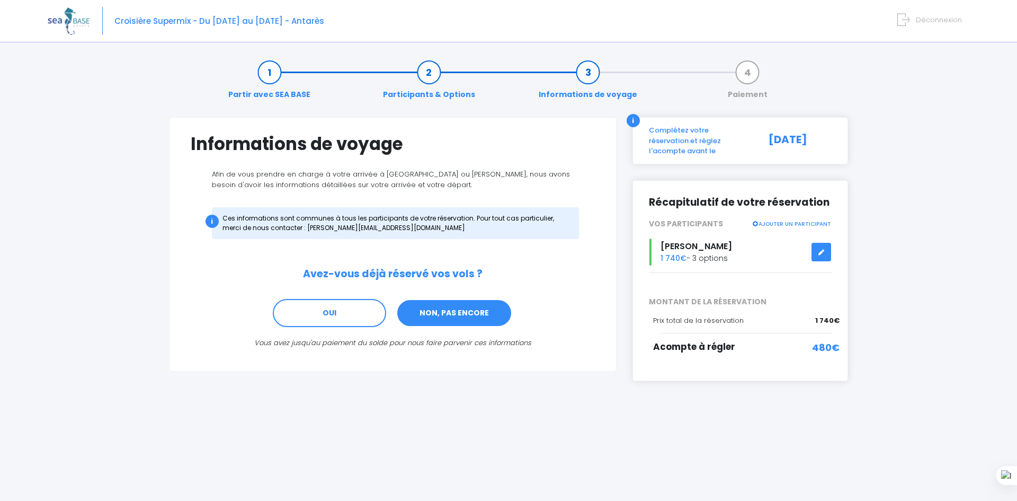
click at [452, 319] on link "NON, PAS ENCORE" at bounding box center [454, 313] width 116 height 29
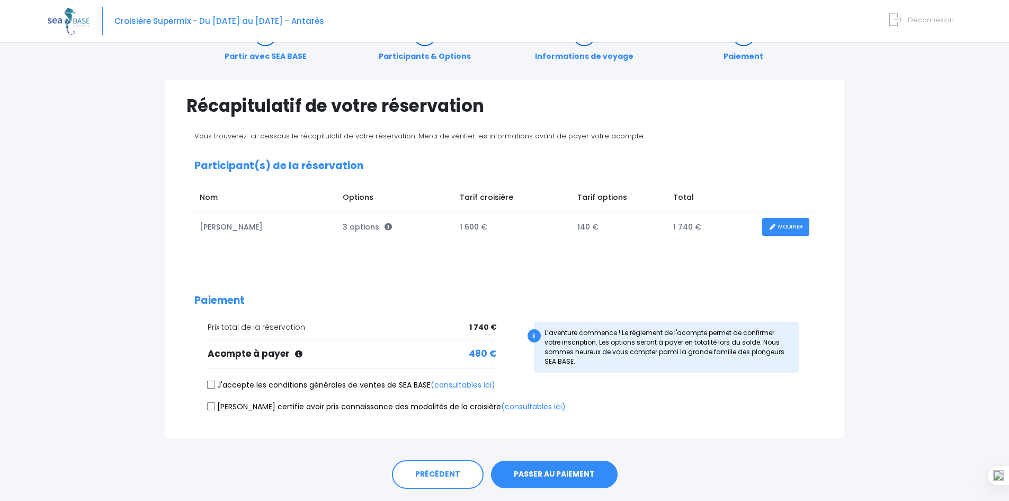
scroll to position [68, 0]
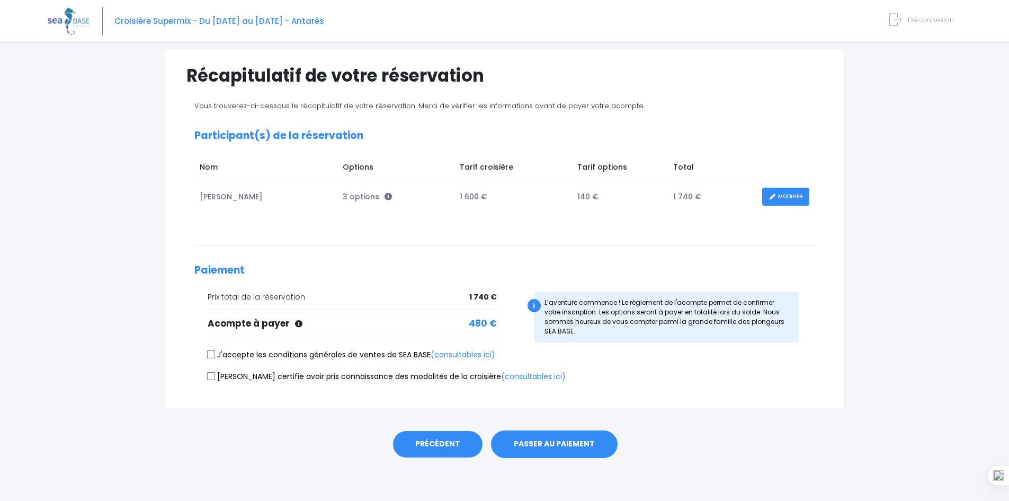
click at [439, 448] on link "PRÉCÉDENT" at bounding box center [438, 444] width 92 height 29
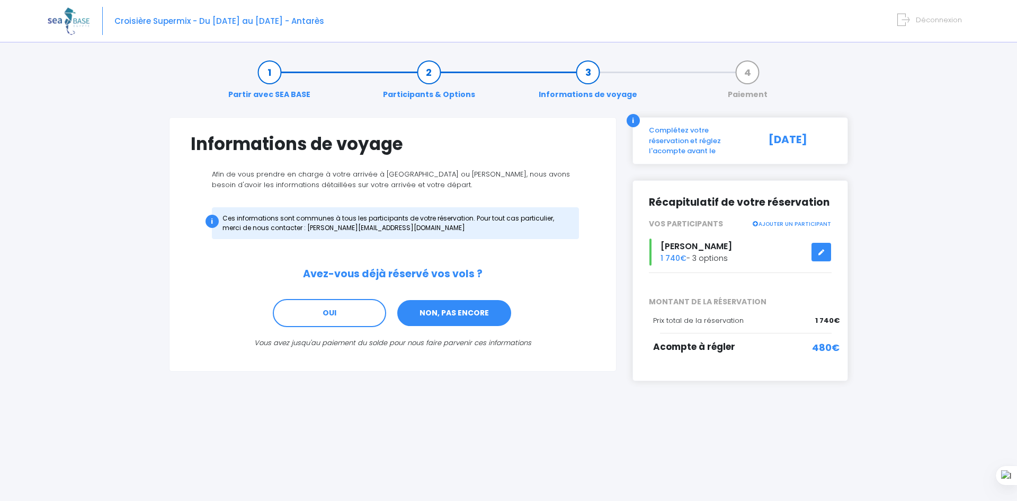
click at [448, 316] on link "NON, PAS ENCORE" at bounding box center [454, 313] width 116 height 29
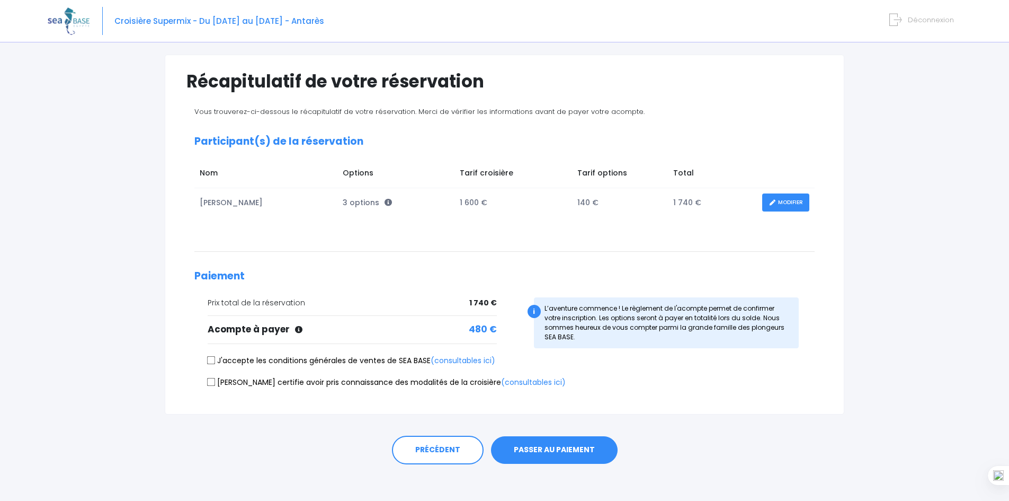
scroll to position [68, 0]
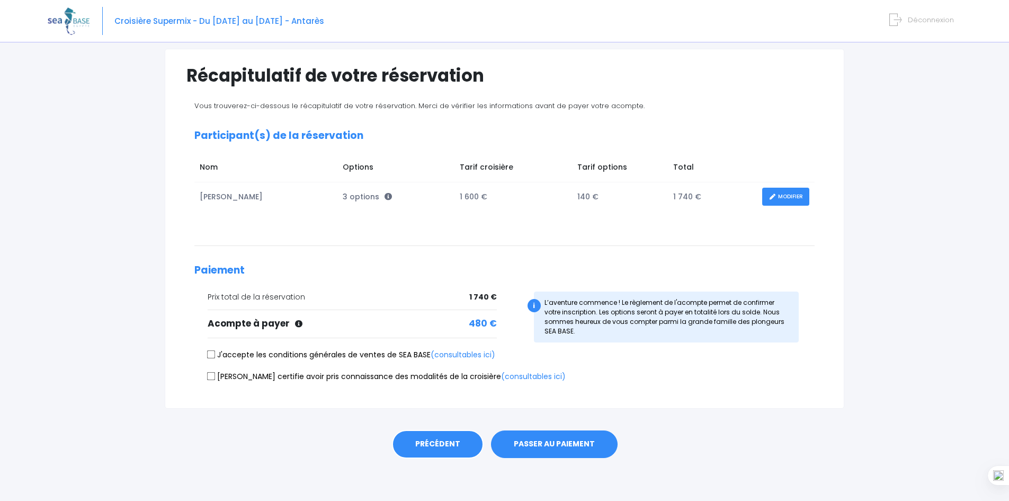
click at [434, 441] on link "PRÉCÉDENT" at bounding box center [438, 444] width 92 height 29
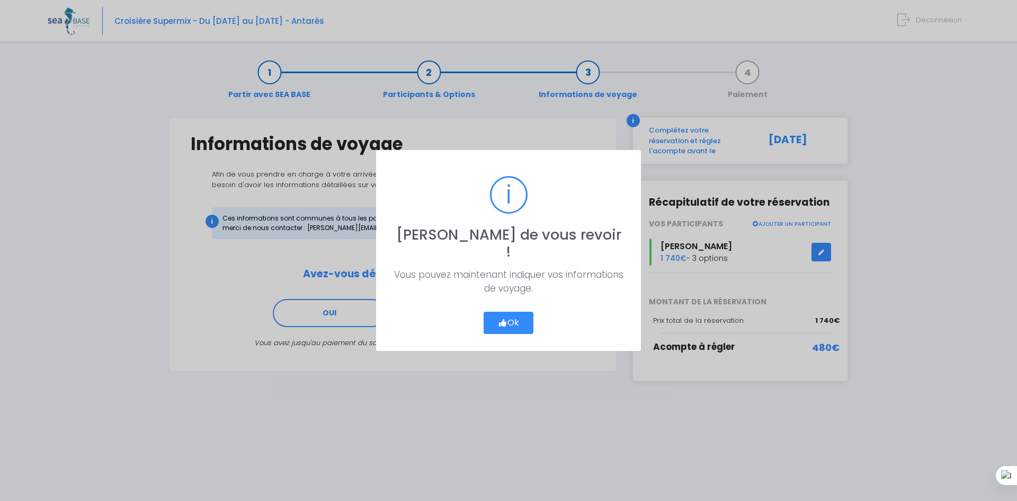
click at [506, 315] on button "Ok" at bounding box center [509, 323] width 50 height 22
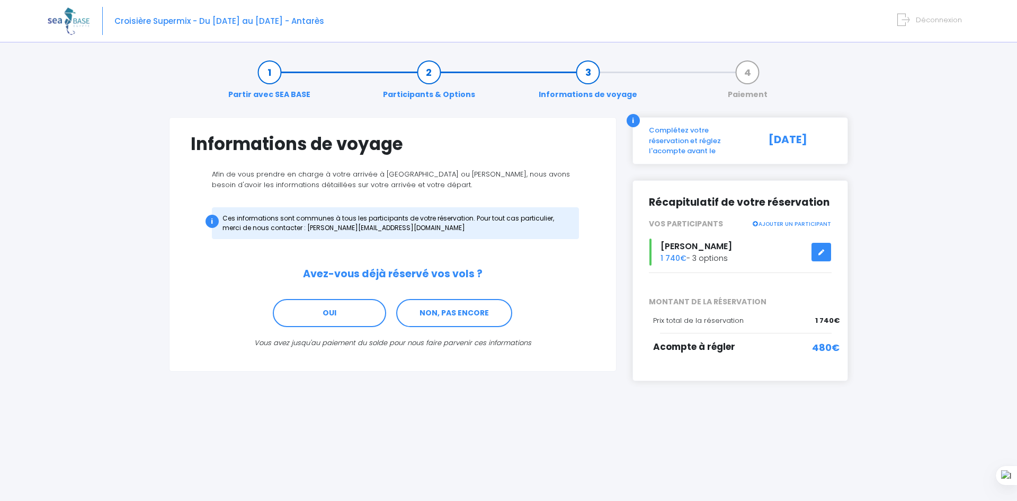
click at [821, 252] on icon at bounding box center [821, 252] width 7 height 0
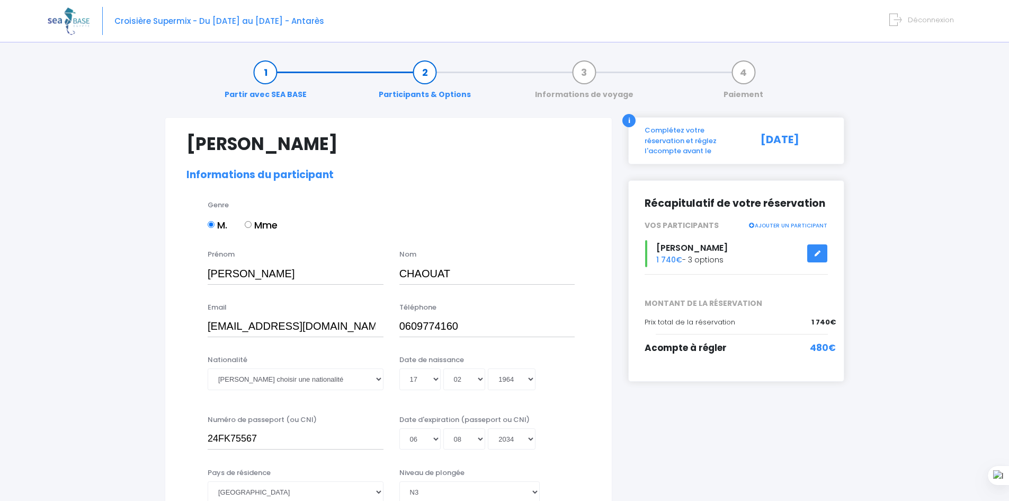
select select "N3"
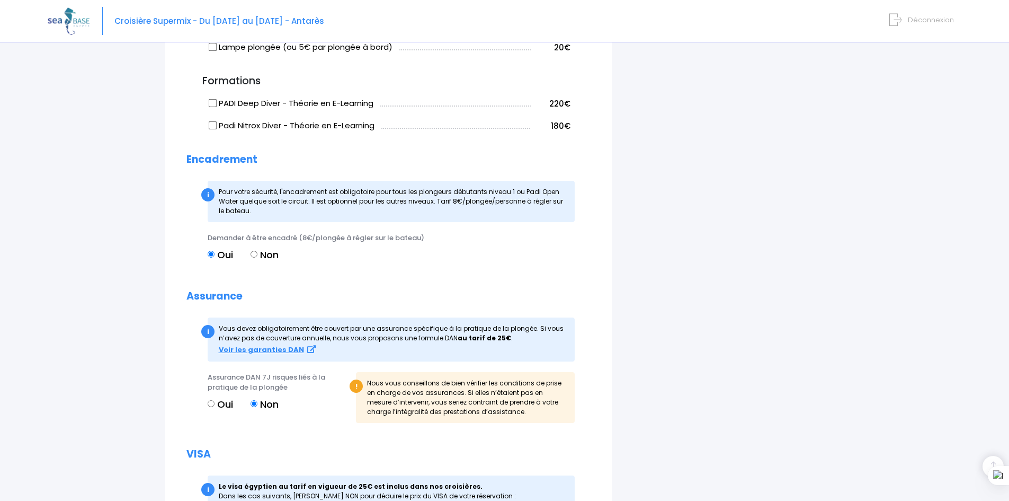
scroll to position [1086, 0]
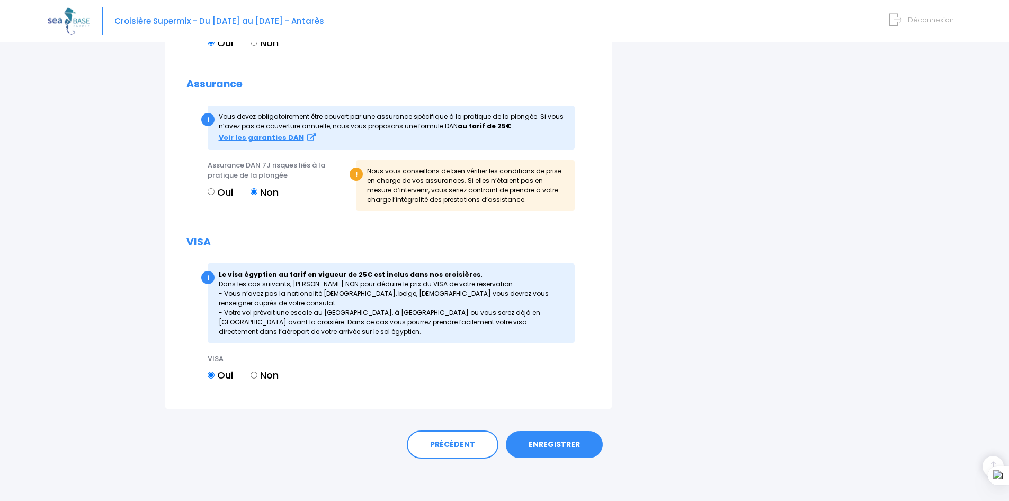
click at [564, 440] on link "ENREGISTRER" at bounding box center [554, 445] width 97 height 28
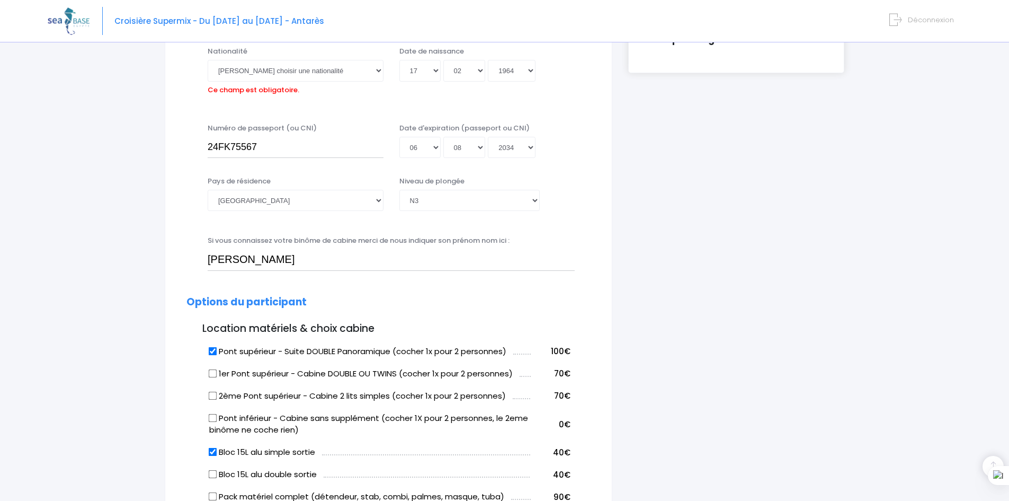
scroll to position [262, 0]
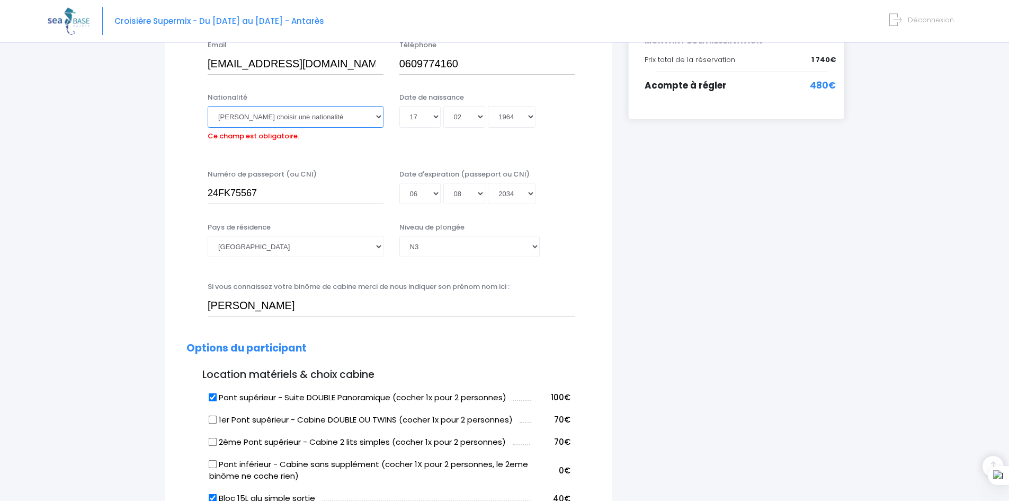
click at [292, 119] on select "Veuillez choisir une nationalité Afghane Albanaise Algerienne Allemande America…" at bounding box center [296, 116] width 176 height 21
select select "Française"
click at [208, 106] on select "Veuillez choisir une nationalité [DEMOGRAPHIC_DATA] Algerienne Allemande [GEOGR…" at bounding box center [296, 116] width 176 height 21
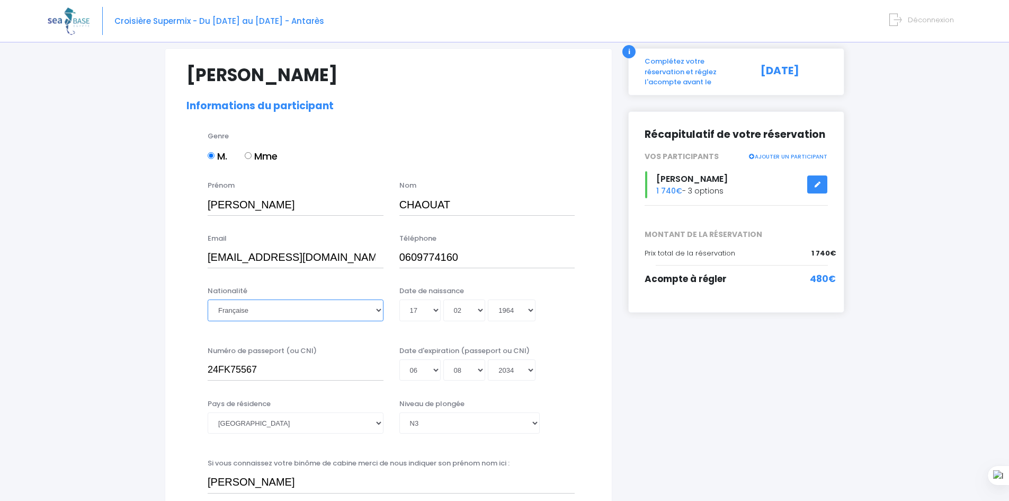
scroll to position [50, 0]
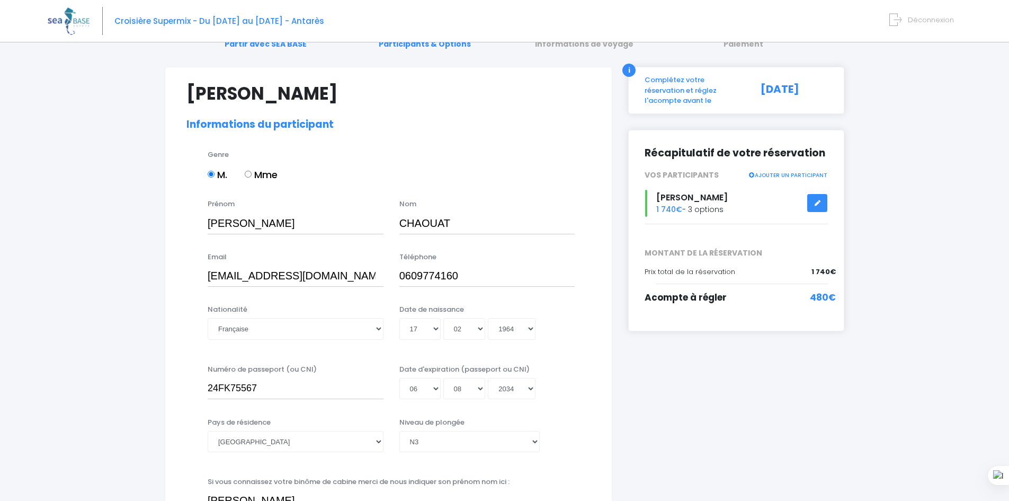
click at [784, 170] on link "AJOUTER UN PARTICIPANT" at bounding box center [787, 175] width 79 height 10
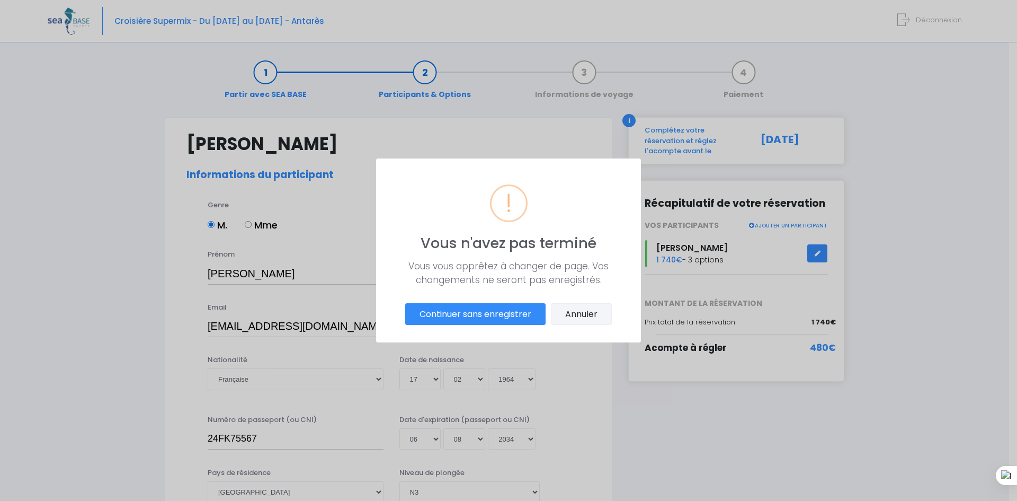
click at [588, 316] on button "Annuler" at bounding box center [581, 314] width 61 height 22
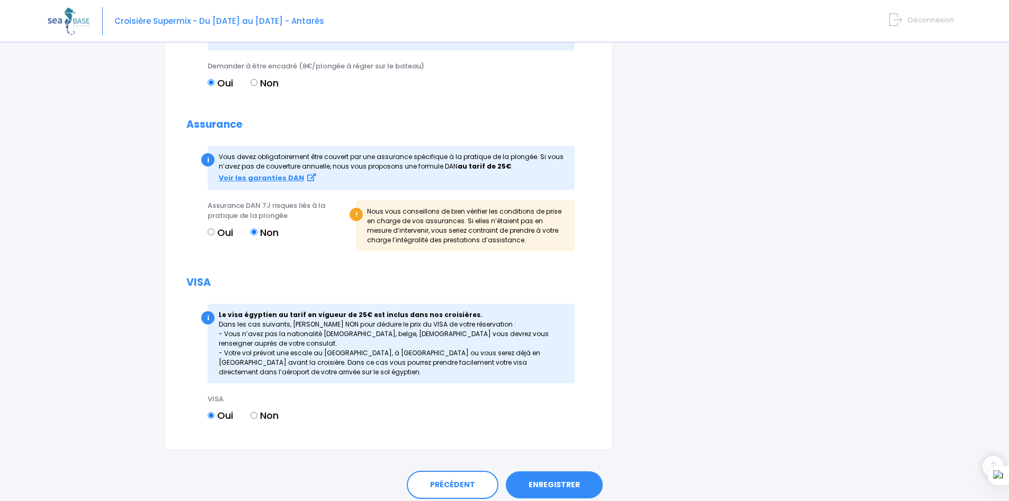
scroll to position [1086, 0]
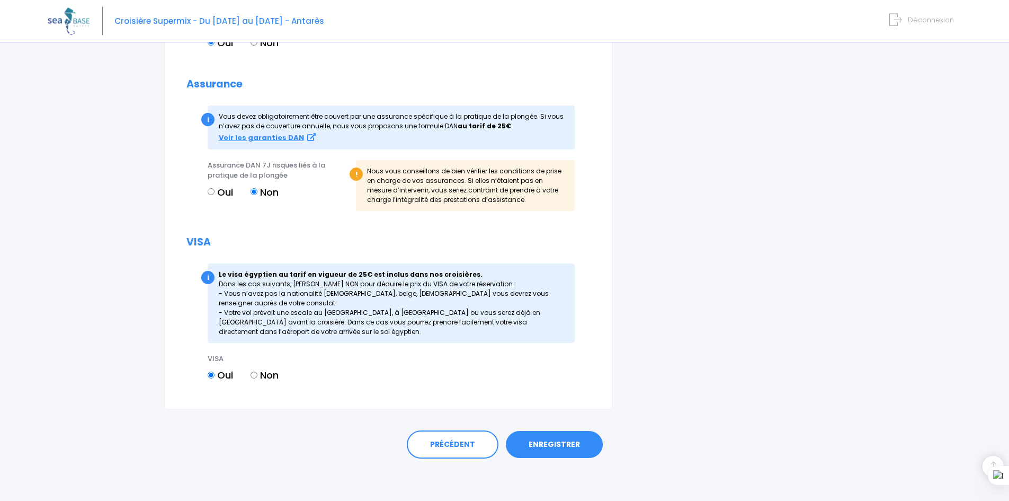
click at [557, 438] on link "ENREGISTRER" at bounding box center [554, 445] width 97 height 28
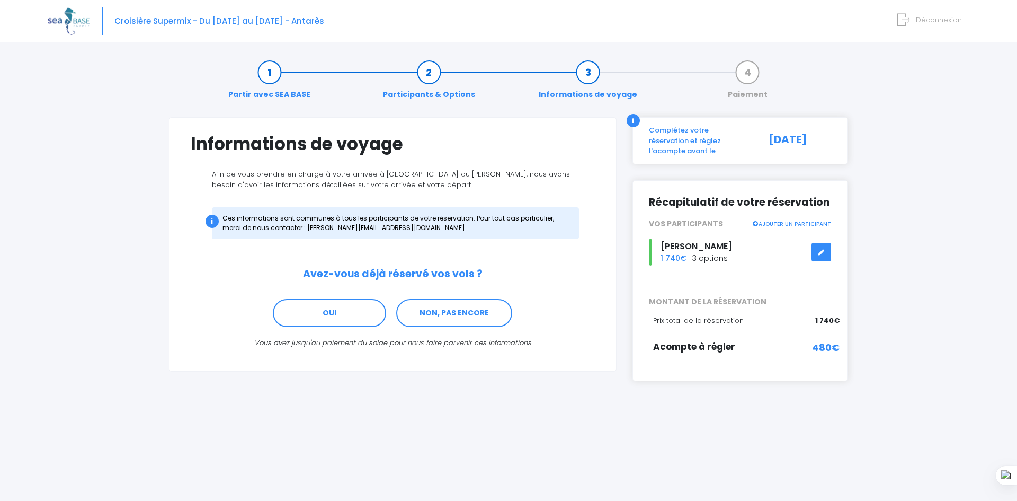
click at [779, 218] on link "AJOUTER UN PARTICIPANT" at bounding box center [791, 223] width 79 height 10
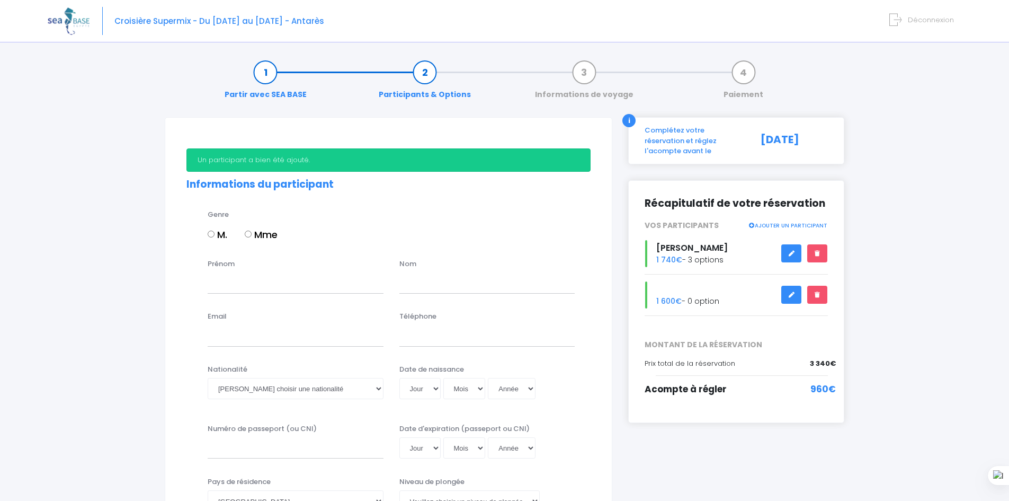
click at [265, 232] on label "Mme" at bounding box center [261, 234] width 33 height 14
click at [252, 232] on input "Mme" at bounding box center [248, 233] width 7 height 7
radio input "true"
click at [254, 281] on input "Prénom" at bounding box center [296, 282] width 176 height 21
type input "j"
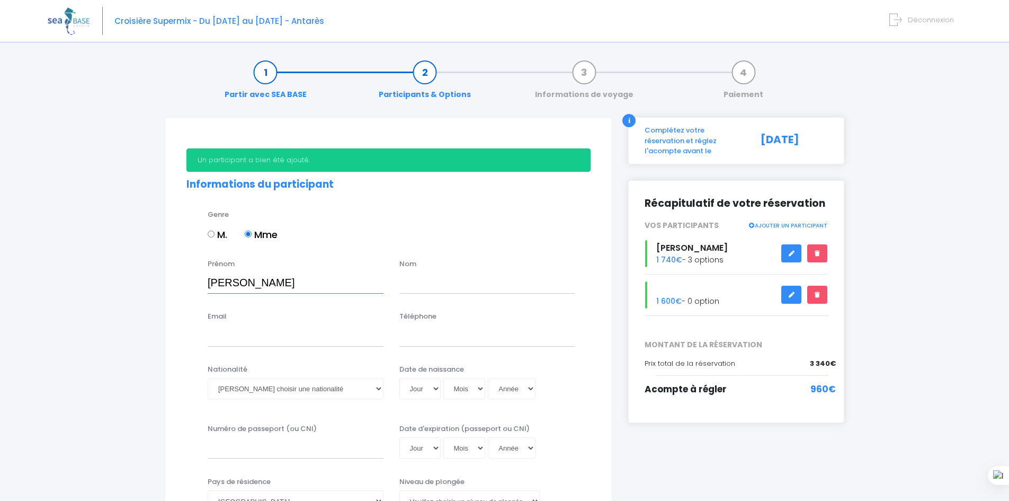
type input "JOELLE"
type input "BENYOUNES"
type input "jpartouche@yahoo.com"
click at [410, 345] on input "Téléphone" at bounding box center [487, 335] width 176 height 21
type input "0613822295"
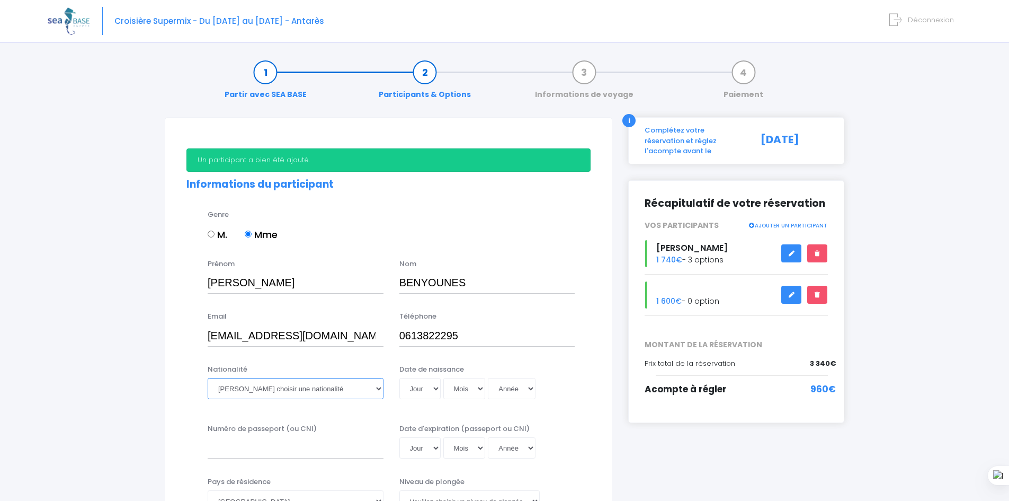
click at [346, 385] on select "Veuillez choisir une nationalité Afghane Albanaise Algerienne Allemande America…" at bounding box center [296, 388] width 176 height 21
select select "Française"
click at [208, 378] on select "Veuillez choisir une nationalité Afghane Albanaise Algerienne Allemande America…" at bounding box center [296, 388] width 176 height 21
click at [429, 388] on select "Jour 01 02 03 04 05 06 07 08 09 10 11 12 13 14 15 16 17 18 19 20 21 22 23 24 25…" at bounding box center [419, 388] width 41 height 21
select select "23"
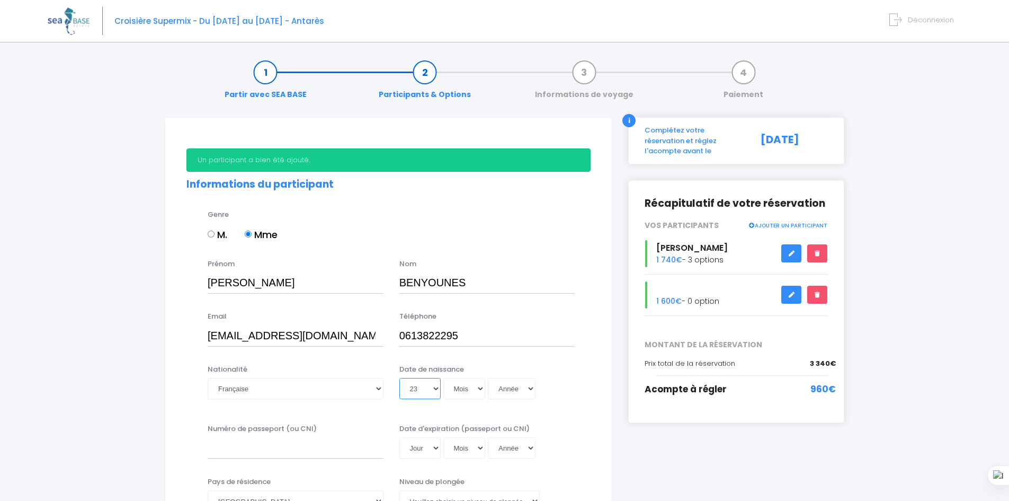
click at [399, 378] on select "Jour 01 02 03 04 05 06 07 08 09 10 11 12 13 14 15 16 17 18 19 20 21 22 23 24 25…" at bounding box center [419, 388] width 41 height 21
click at [457, 386] on select "Mois 01 02 03 04 05 06 07 08 09 10 11 12" at bounding box center [464, 388] width 42 height 21
select select "03"
click at [443, 378] on select "Mois 01 02 03 04 05 06 07 08 09 10 11 12" at bounding box center [464, 388] width 42 height 21
click at [502, 386] on select "Année 2045 2044 2043 2042 2041 2040 2039 2038 2037 2036 2035 2034 2033 2032 203…" at bounding box center [512, 388] width 48 height 21
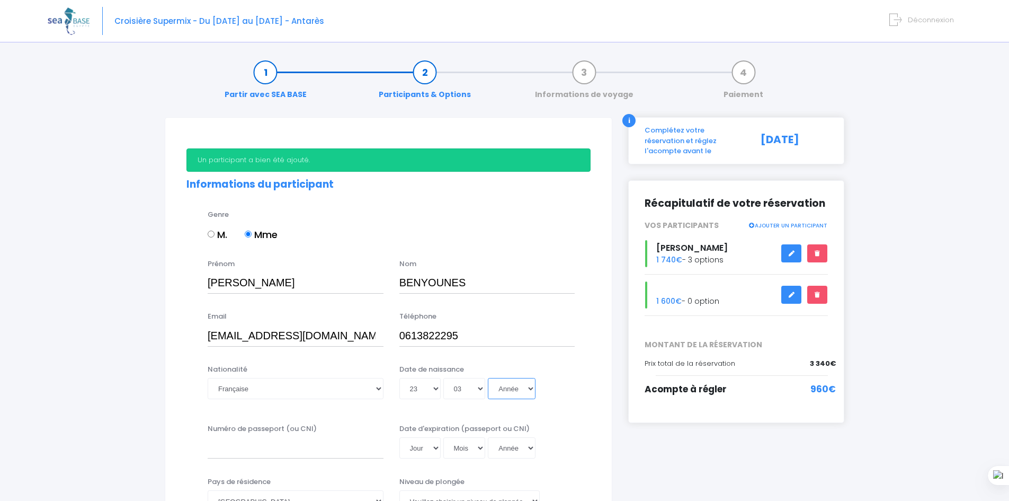
select select "1963"
click at [488, 378] on select "Année 2045 2044 2043 2042 2041 2040 2039 2038 2037 2036 2035 2034 2033 2032 203…" at bounding box center [512, 388] width 48 height 21
type input "1963-03-23"
click at [235, 456] on input "Numéro de passeport (ou CNI)" at bounding box center [296, 447] width 176 height 21
type input "22KA46300"
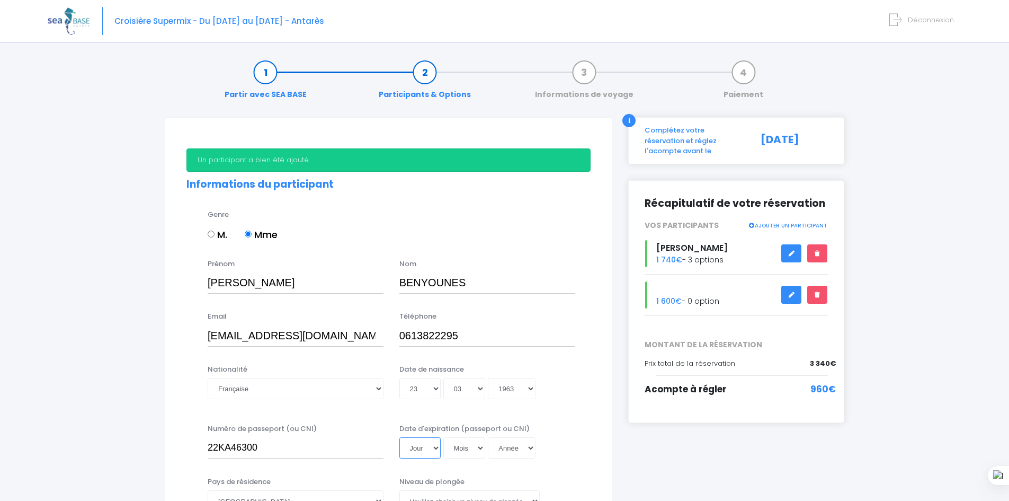
click at [433, 450] on select "Jour 01 02 03 04 05 06 07 08 09 10 11 12 13 14 15 16 17 18 19 20 21 22 23 24 25…" at bounding box center [419, 447] width 41 height 21
select select "19"
click at [399, 437] on select "Jour 01 02 03 04 05 06 07 08 09 10 11 12 13 14 15 16 17 18 19 20 21 22 23 24 25…" at bounding box center [419, 447] width 41 height 21
click at [467, 449] on select "Mois 01 02 03 04 05 06 07 08 09 10 11 12" at bounding box center [464, 447] width 42 height 21
select select "12"
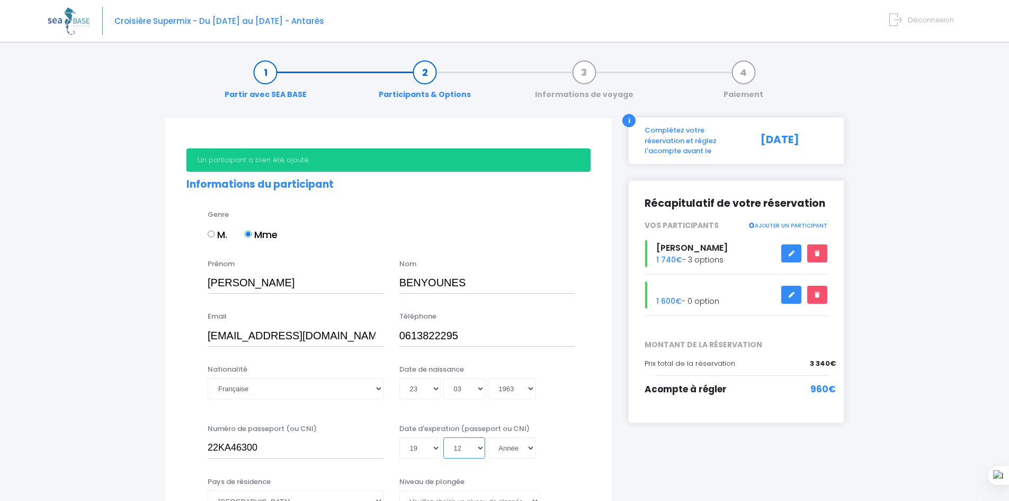
click at [443, 437] on select "Mois 01 02 03 04 05 06 07 08 09 10 11 12" at bounding box center [464, 447] width 42 height 21
click at [518, 445] on select "Année 2045 2044 2043 2042 2041 2040 2039 2038 2037 2036 2035 2034 2033 2032 203…" at bounding box center [512, 447] width 48 height 21
select select "2032"
click at [488, 437] on select "Année 2045 2044 2043 2042 2041 2040 2039 2038 2037 2036 2035 2034 2033 2032 203…" at bounding box center [512, 447] width 48 height 21
type input "2032-12-19"
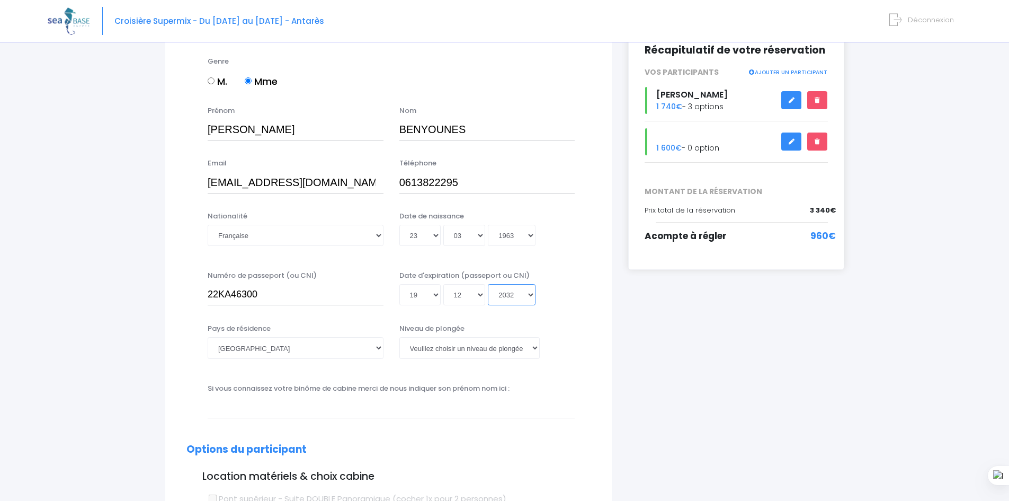
scroll to position [159, 0]
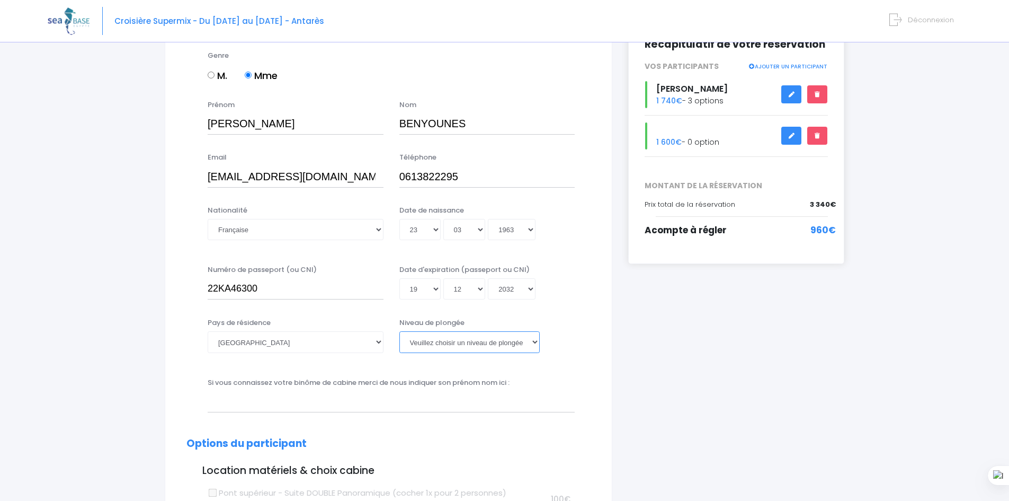
click at [464, 344] on select "Veuillez choisir un niveau de plongée Non plongeur Junior OW diver Adventure OW…" at bounding box center [469, 341] width 140 height 21
select select "N3"
click at [399, 331] on select "Veuillez choisir un niveau de plongée Non plongeur Junior OW diver Adventure OW…" at bounding box center [469, 341] width 140 height 21
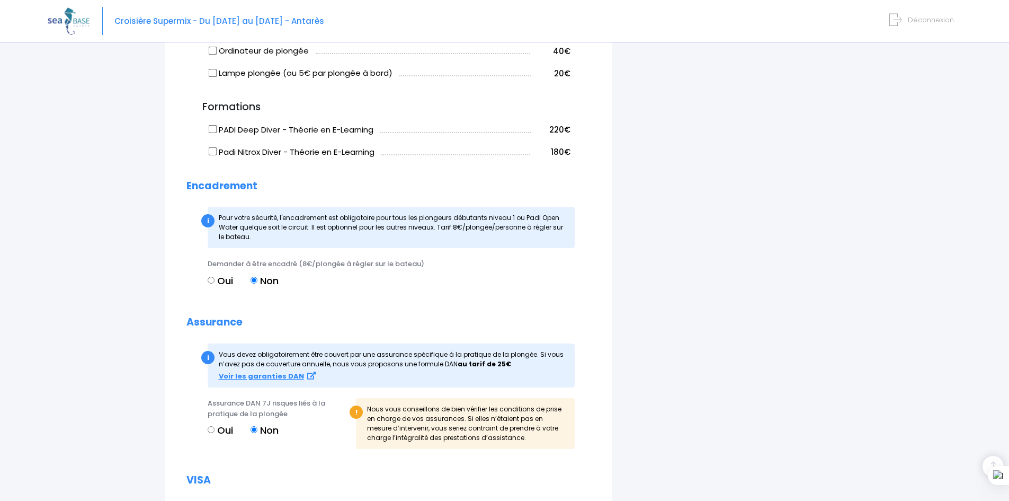
scroll to position [848, 0]
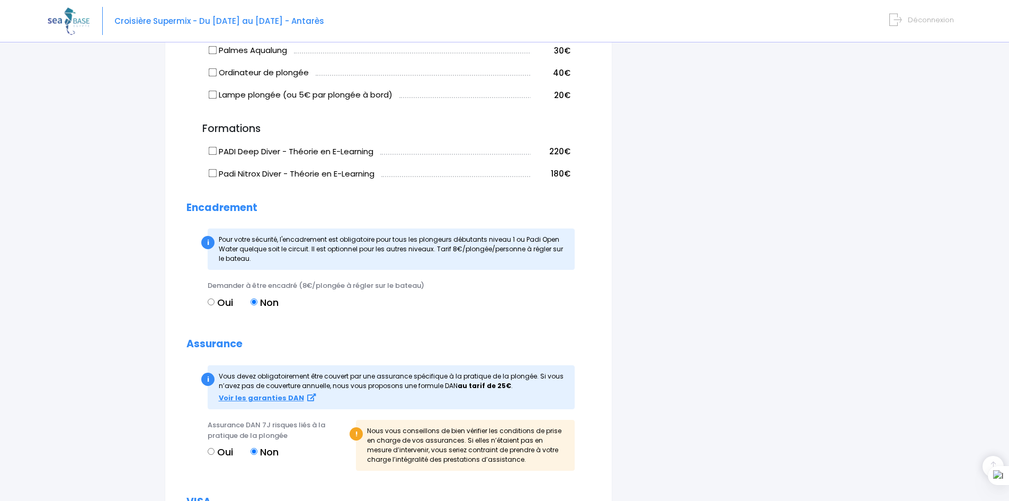
click at [222, 305] on label "Oui" at bounding box center [220, 302] width 25 height 14
click at [215, 305] on input "Oui" at bounding box center [211, 301] width 7 height 7
radio input "true"
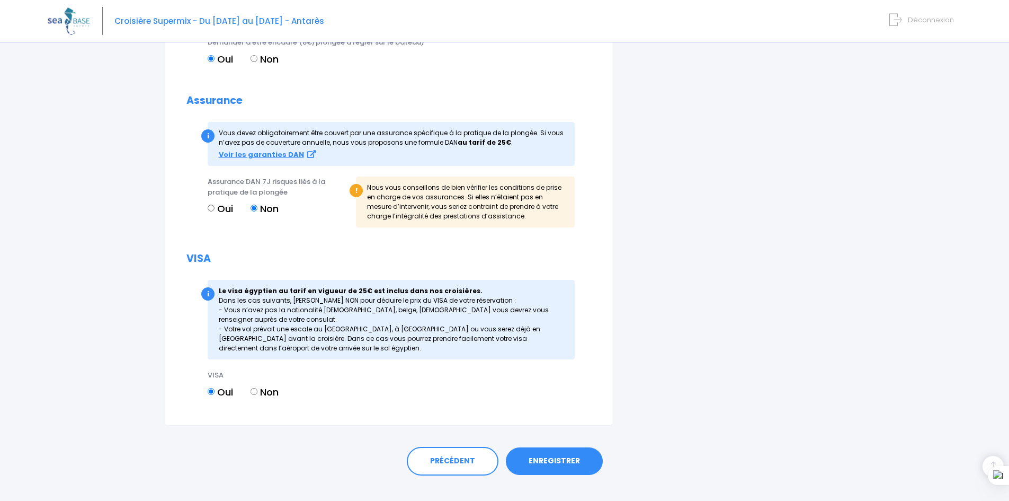
scroll to position [1108, 0]
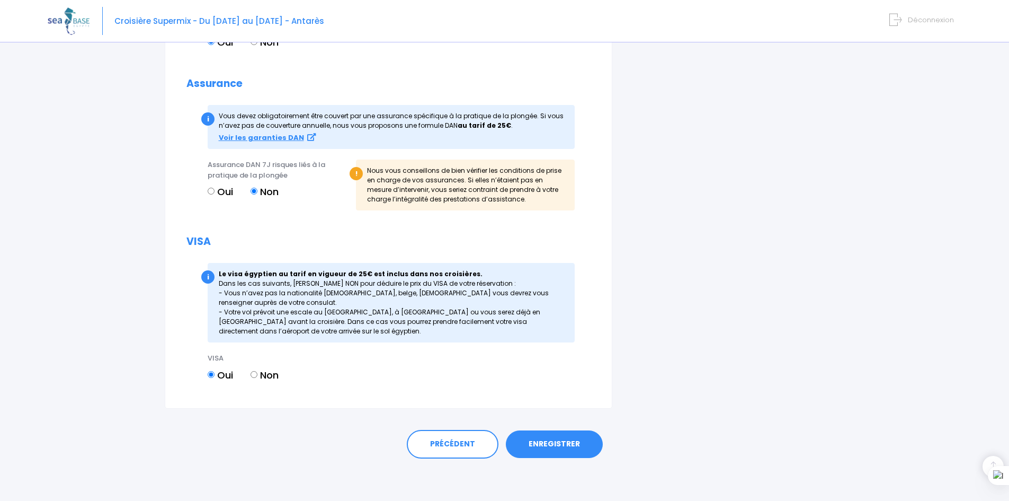
click at [561, 448] on link "ENREGISTRER" at bounding box center [554, 444] width 97 height 28
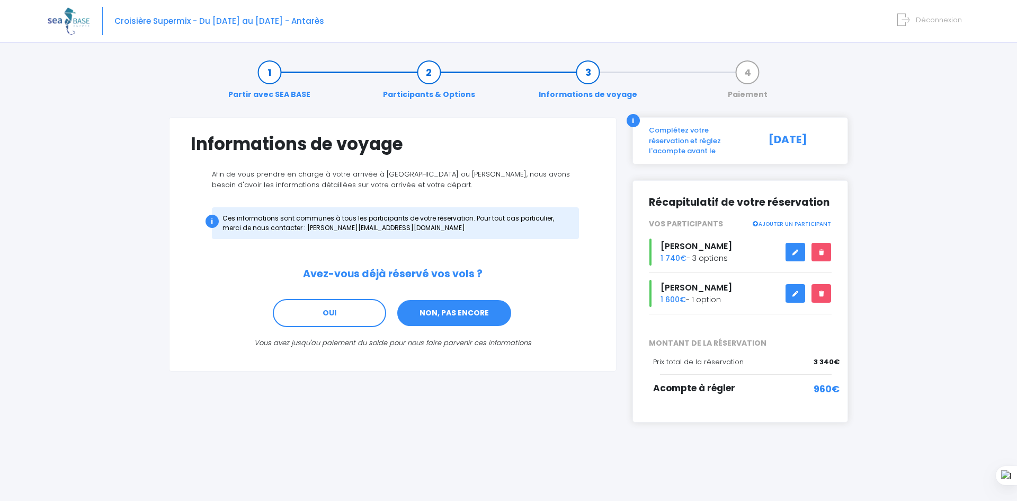
click at [464, 316] on link "NON, PAS ENCORE" at bounding box center [454, 313] width 116 height 29
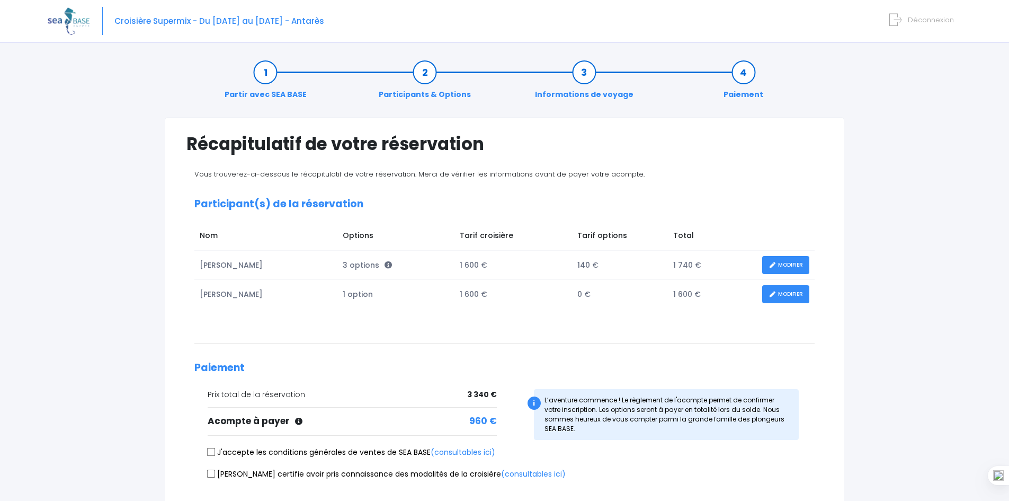
click at [799, 298] on link "MODIFIER" at bounding box center [785, 294] width 47 height 19
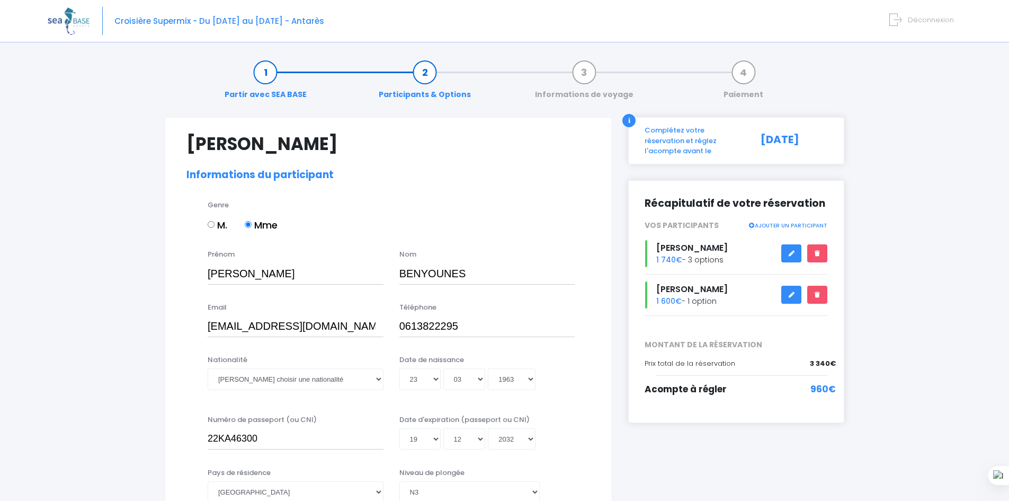
select select "N3"
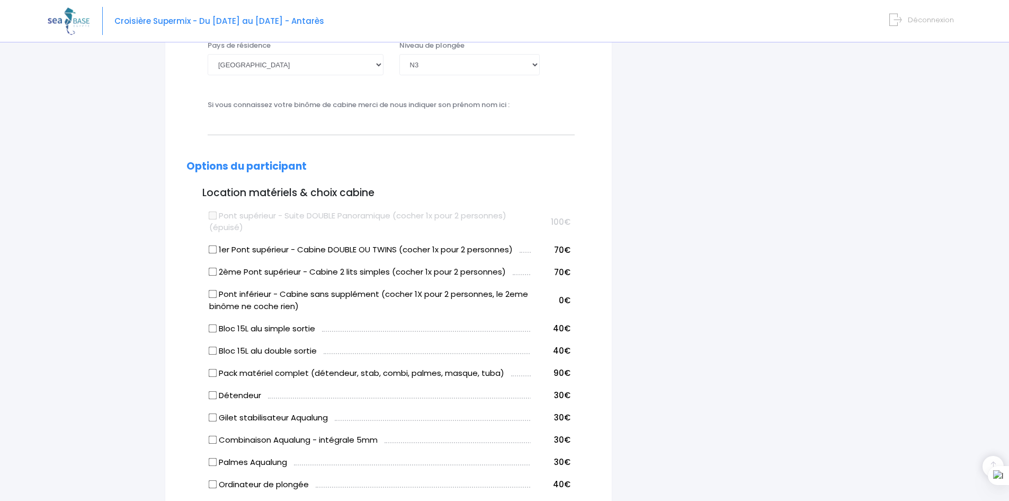
scroll to position [530, 0]
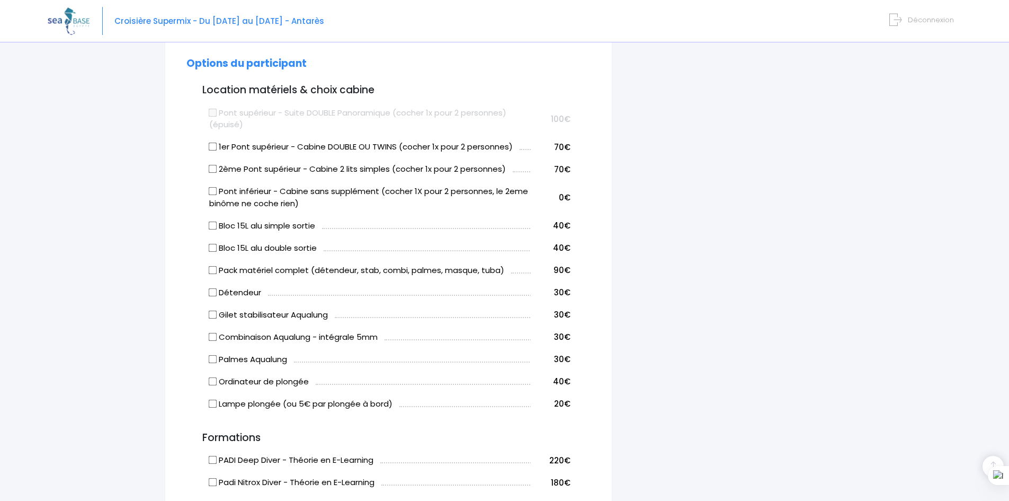
click at [212, 227] on input "Bloc 15L alu simple sortie" at bounding box center [213, 225] width 8 height 8
checkbox input "true"
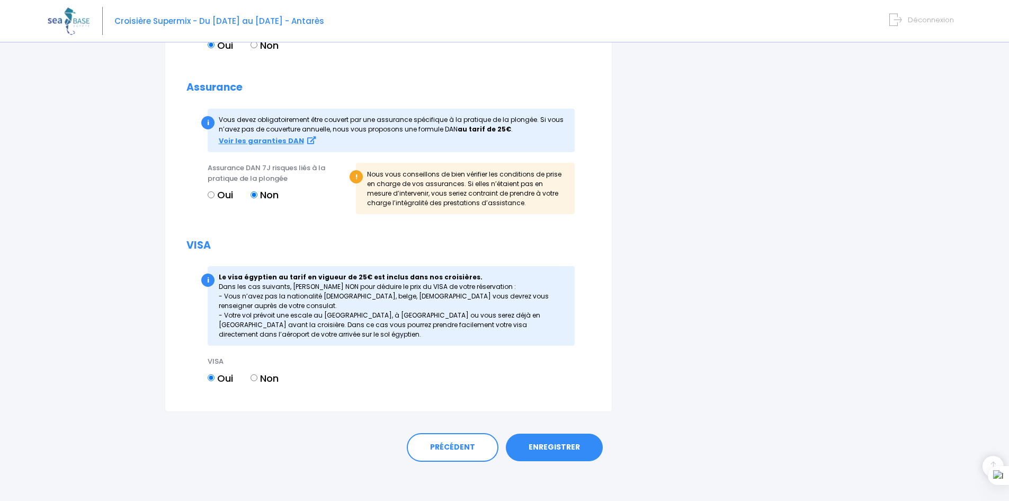
scroll to position [1098, 0]
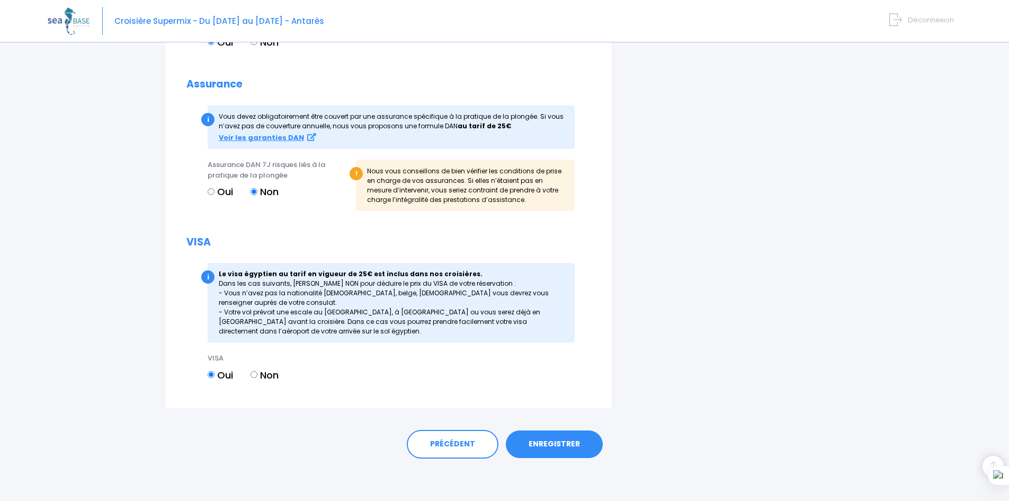
click at [561, 443] on link "ENREGISTRER" at bounding box center [554, 444] width 97 height 28
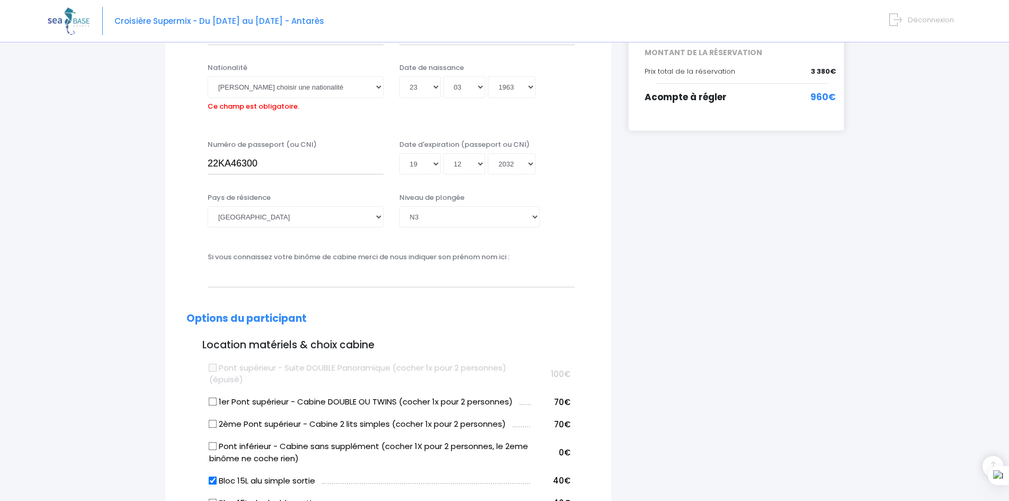
scroll to position [262, 0]
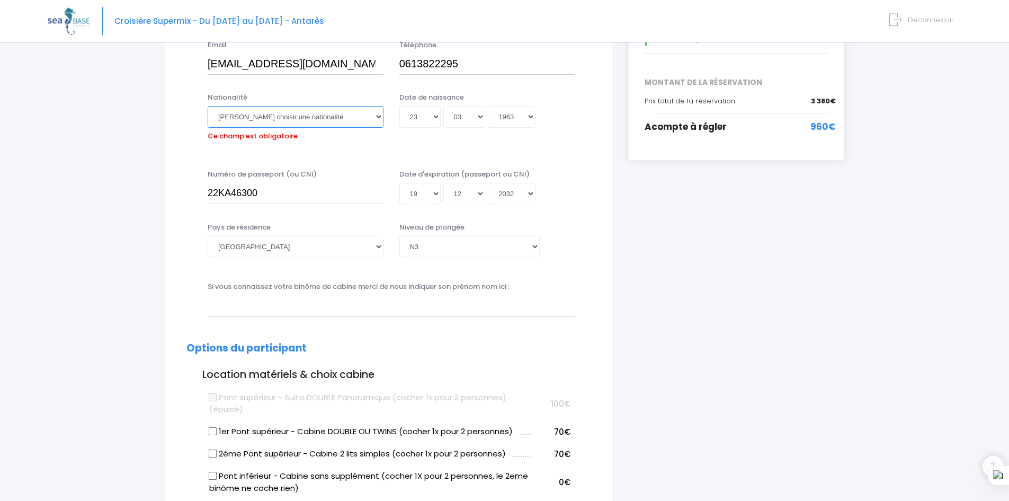
click at [304, 115] on select "Veuillez choisir une nationalité Afghane Albanaise Algerienne Allemande America…" at bounding box center [296, 116] width 176 height 21
select select "Française"
click at [208, 106] on select "Veuillez choisir une nationalité Afghane Albanaise Algerienne Allemande America…" at bounding box center [296, 116] width 176 height 21
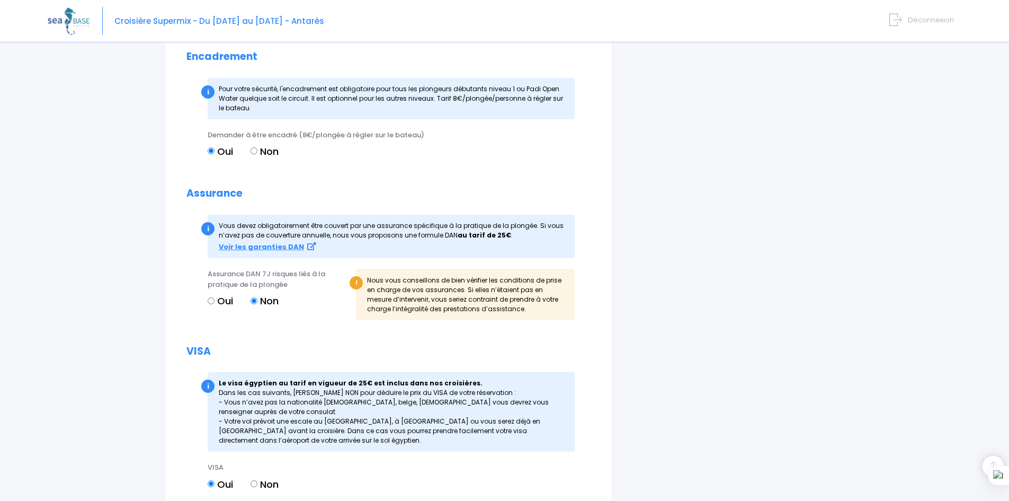
scroll to position [1098, 0]
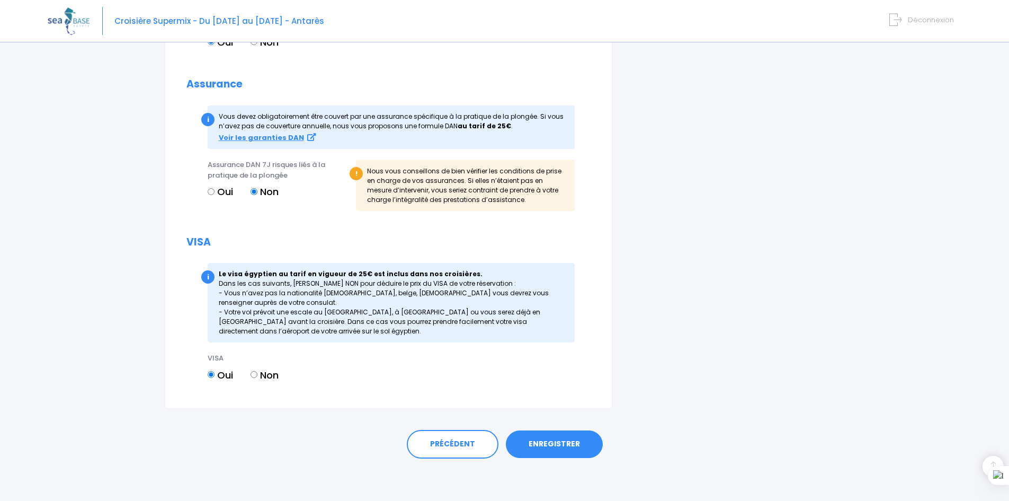
click at [543, 444] on link "ENREGISTRER" at bounding box center [554, 444] width 97 height 28
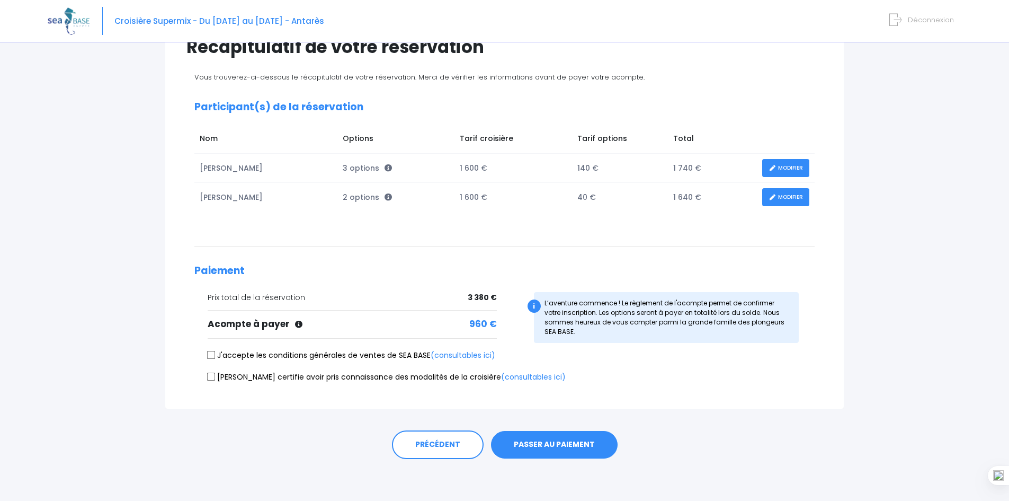
scroll to position [97, 0]
click at [209, 354] on input "J'accepte les conditions générales de ventes de SEA BASE (consultables ici)" at bounding box center [211, 354] width 8 height 8
checkbox input "true"
click at [209, 383] on div "Je certifie avoir pris connaissance des modalités de la croisière (consultables…" at bounding box center [504, 378] width 620 height 15
click at [210, 378] on input "Je certifie avoir pris connaissance des modalités de la croisière (consultables…" at bounding box center [211, 375] width 8 height 8
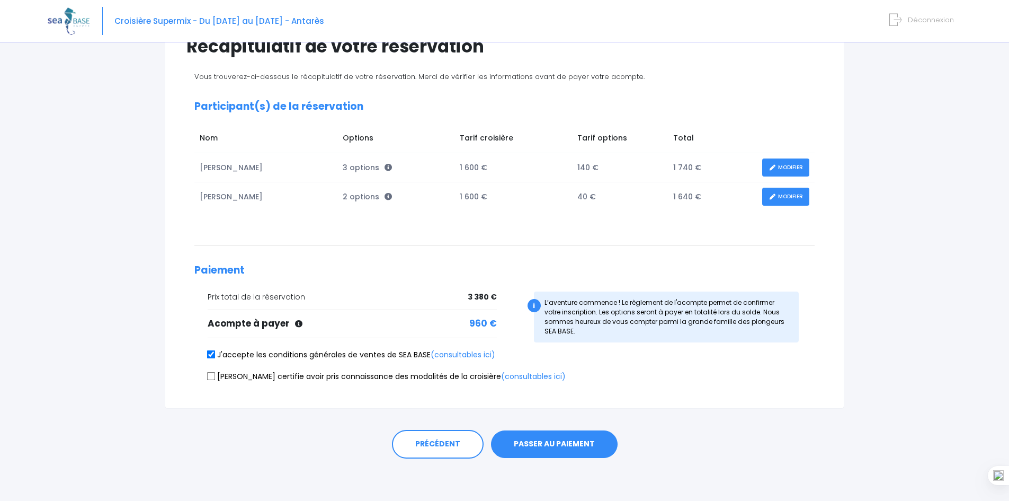
checkbox input "true"
click at [557, 442] on button "PASSER AU PAIEMENT" at bounding box center [554, 444] width 127 height 28
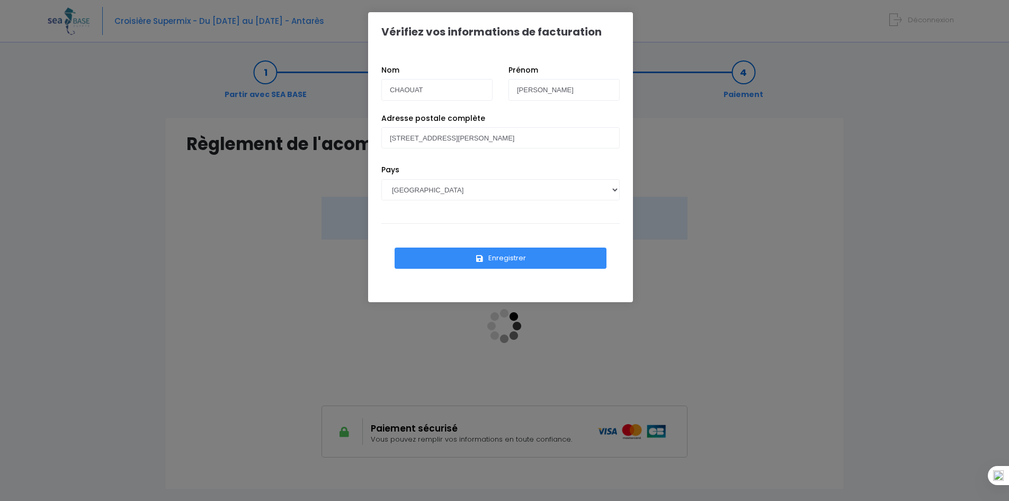
click at [504, 259] on button "Enregistrer" at bounding box center [501, 257] width 212 height 21
click at [523, 256] on button "Enregistrer" at bounding box center [501, 257] width 212 height 21
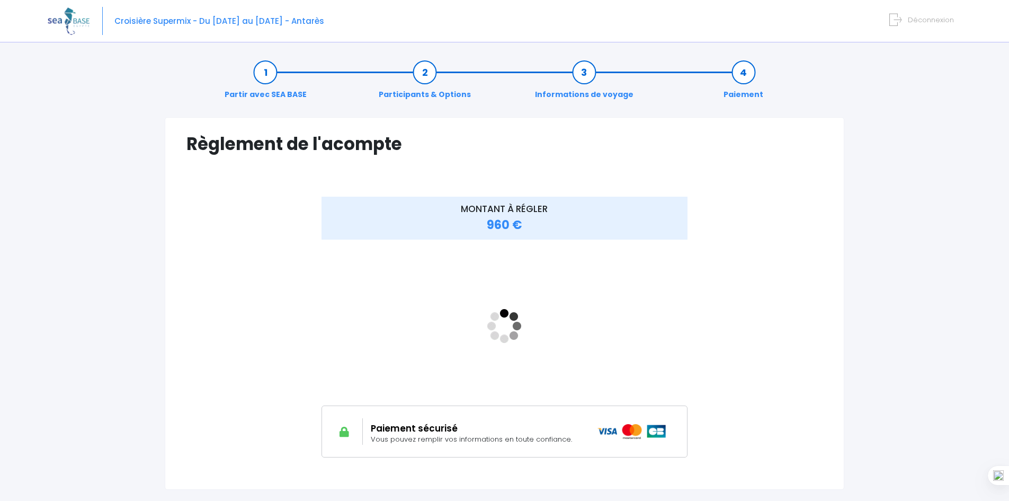
click at [739, 69] on link "Paiement" at bounding box center [743, 83] width 50 height 33
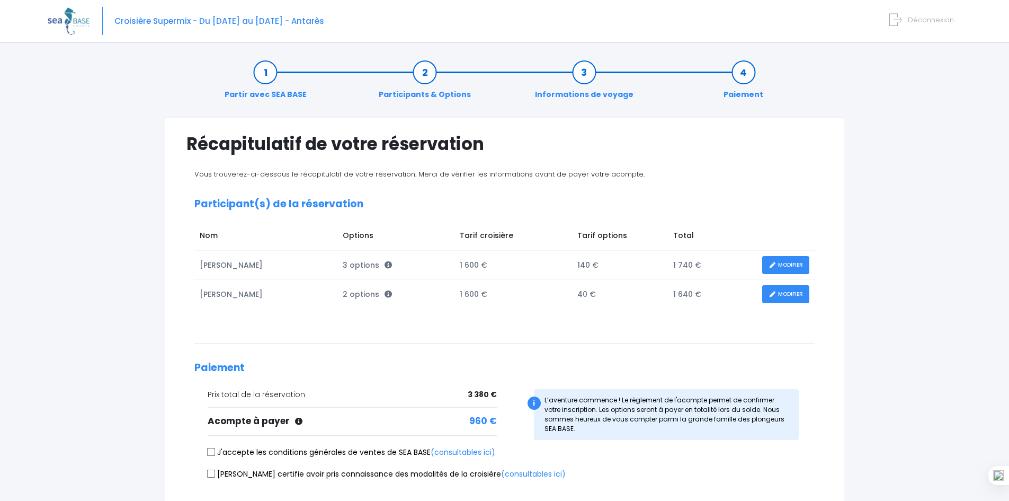
scroll to position [97, 0]
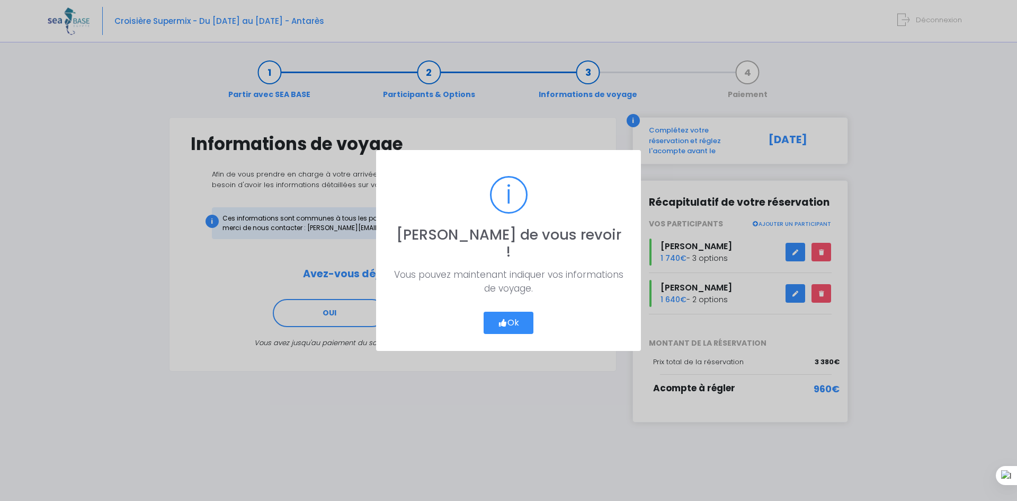
click at [505, 312] on button "Ok" at bounding box center [509, 323] width 50 height 22
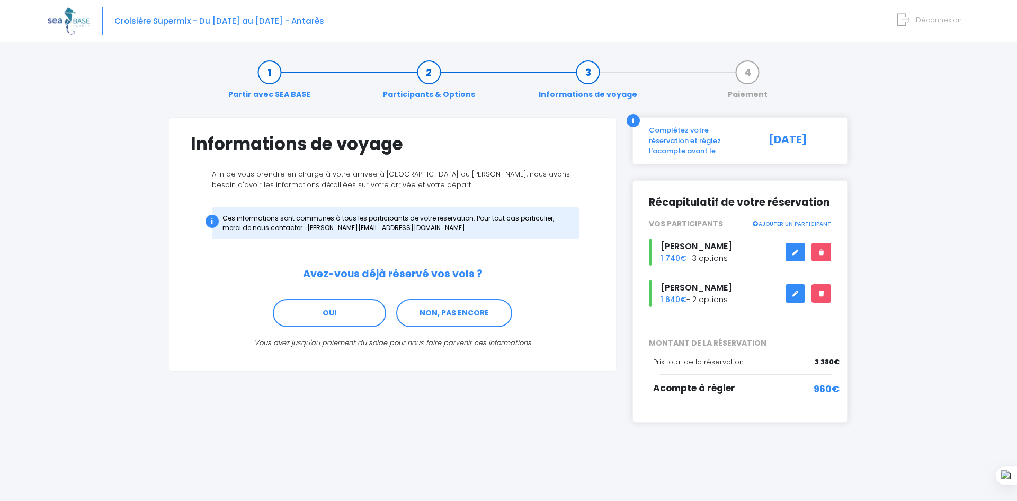
click at [64, 22] on img at bounding box center [69, 20] width 42 height 27
click at [455, 316] on link "NON, PAS ENCORE" at bounding box center [454, 313] width 116 height 29
click at [945, 22] on span "Déconnexion" at bounding box center [939, 20] width 46 height 10
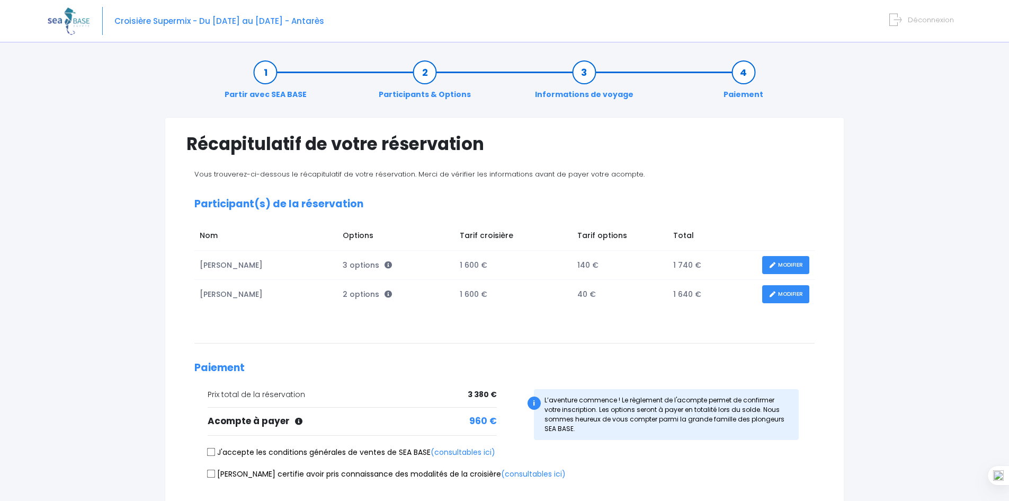
click at [924, 16] on span "Déconnexion" at bounding box center [931, 20] width 46 height 10
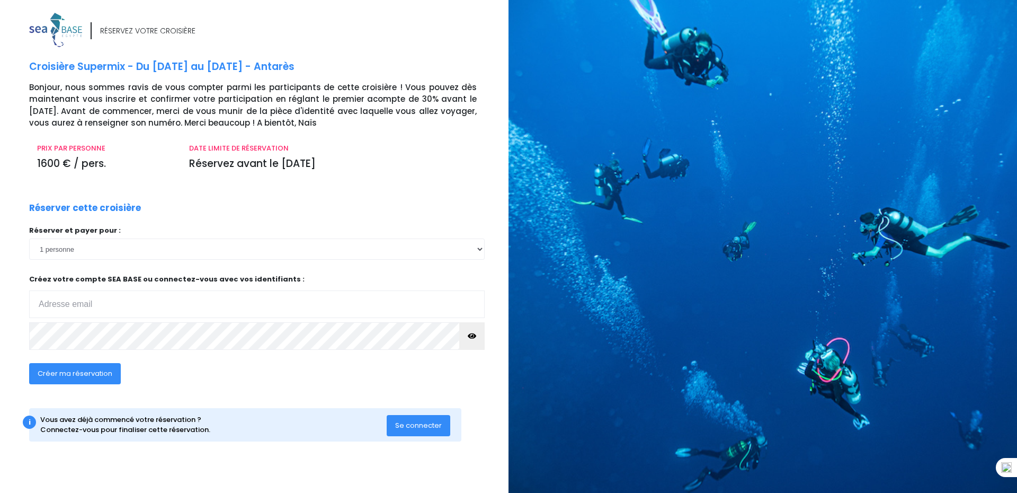
click at [37, 26] on img at bounding box center [55, 30] width 53 height 34
